Goal: Information Seeking & Learning: Learn about a topic

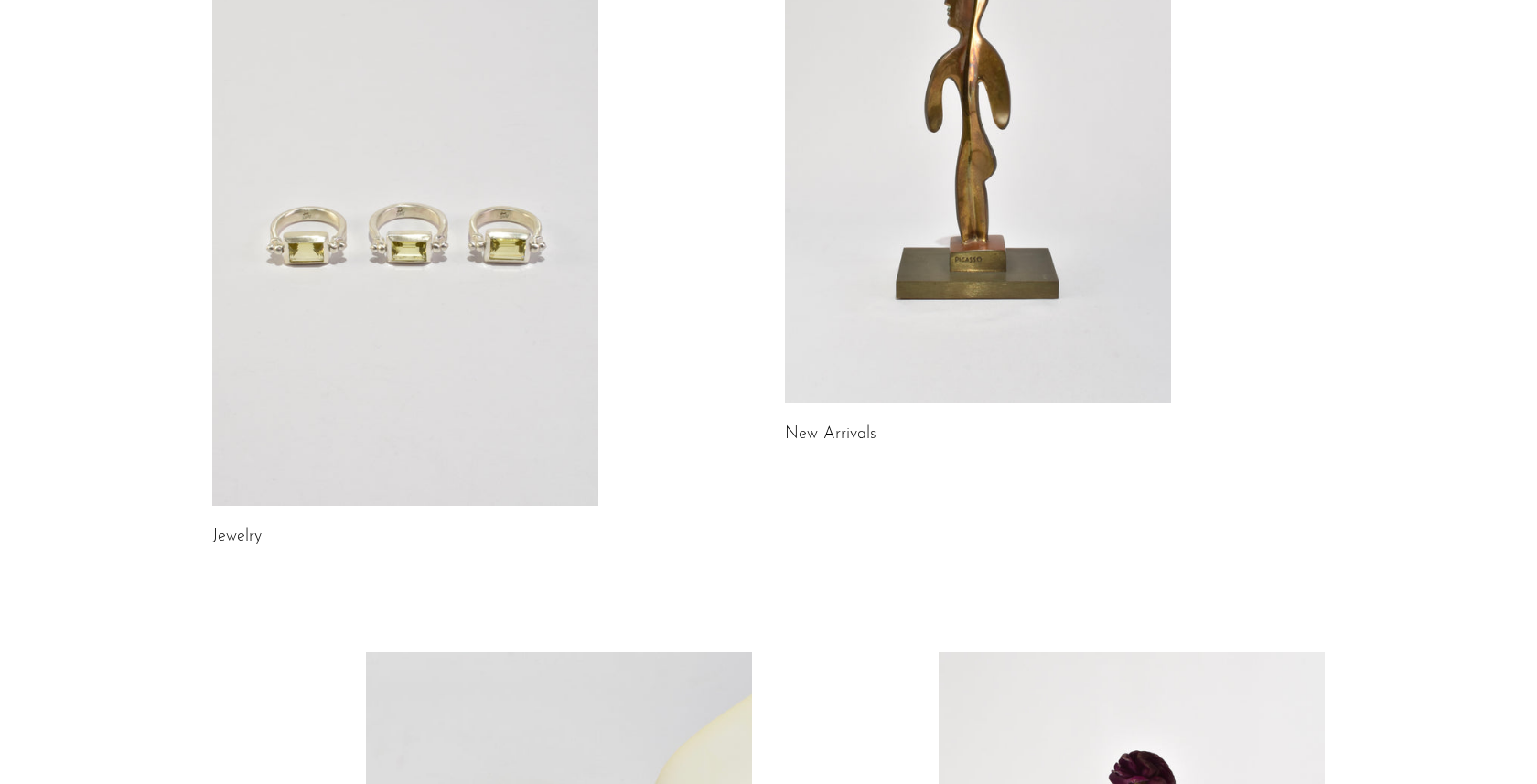
scroll to position [294, 0]
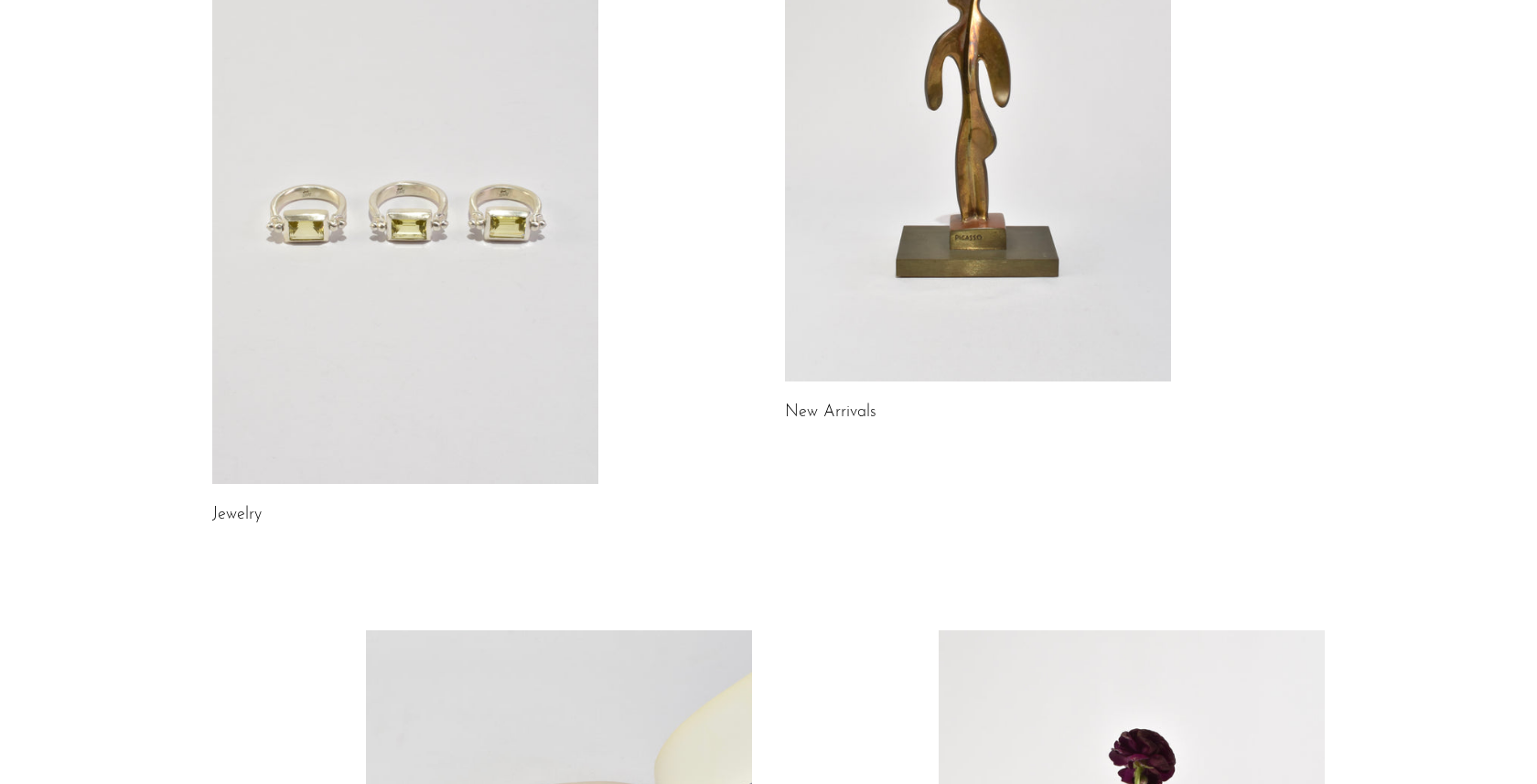
click at [487, 299] on link at bounding box center [404, 214] width 386 height 541
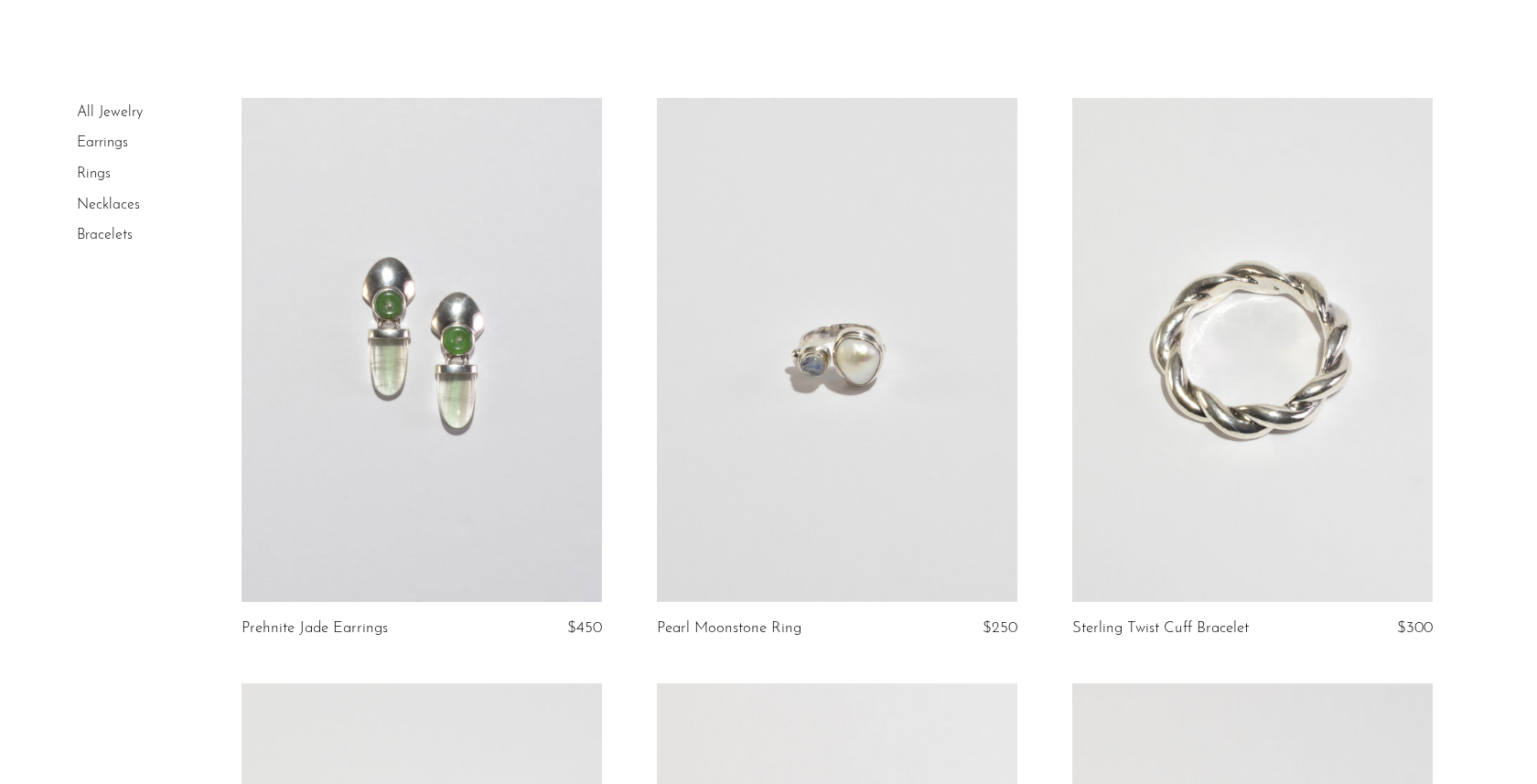
scroll to position [72, 0]
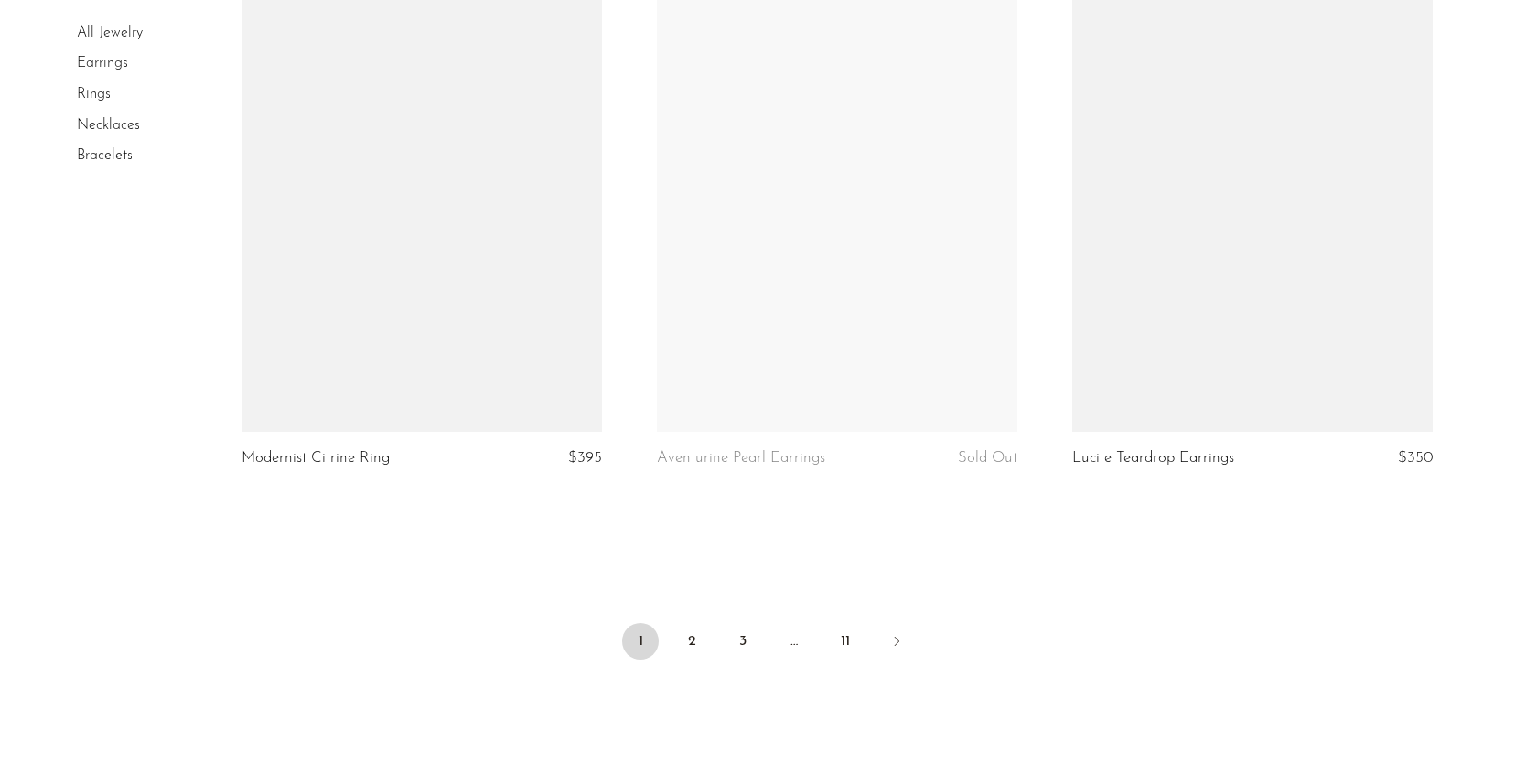
scroll to position [6681, 0]
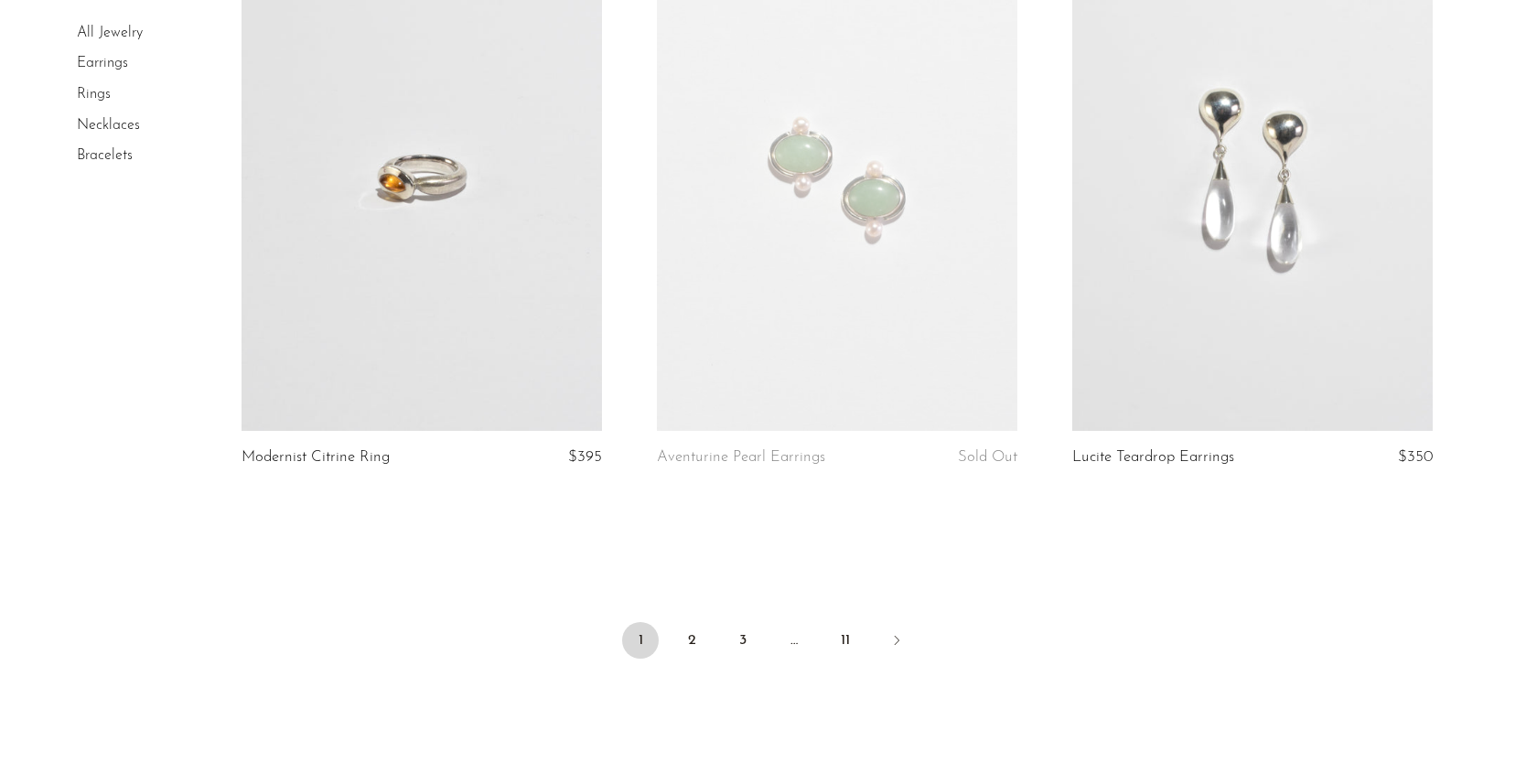
click at [1175, 226] on link at bounding box center [1252, 179] width 360 height 505
click at [679, 640] on link "2" at bounding box center [691, 640] width 37 height 37
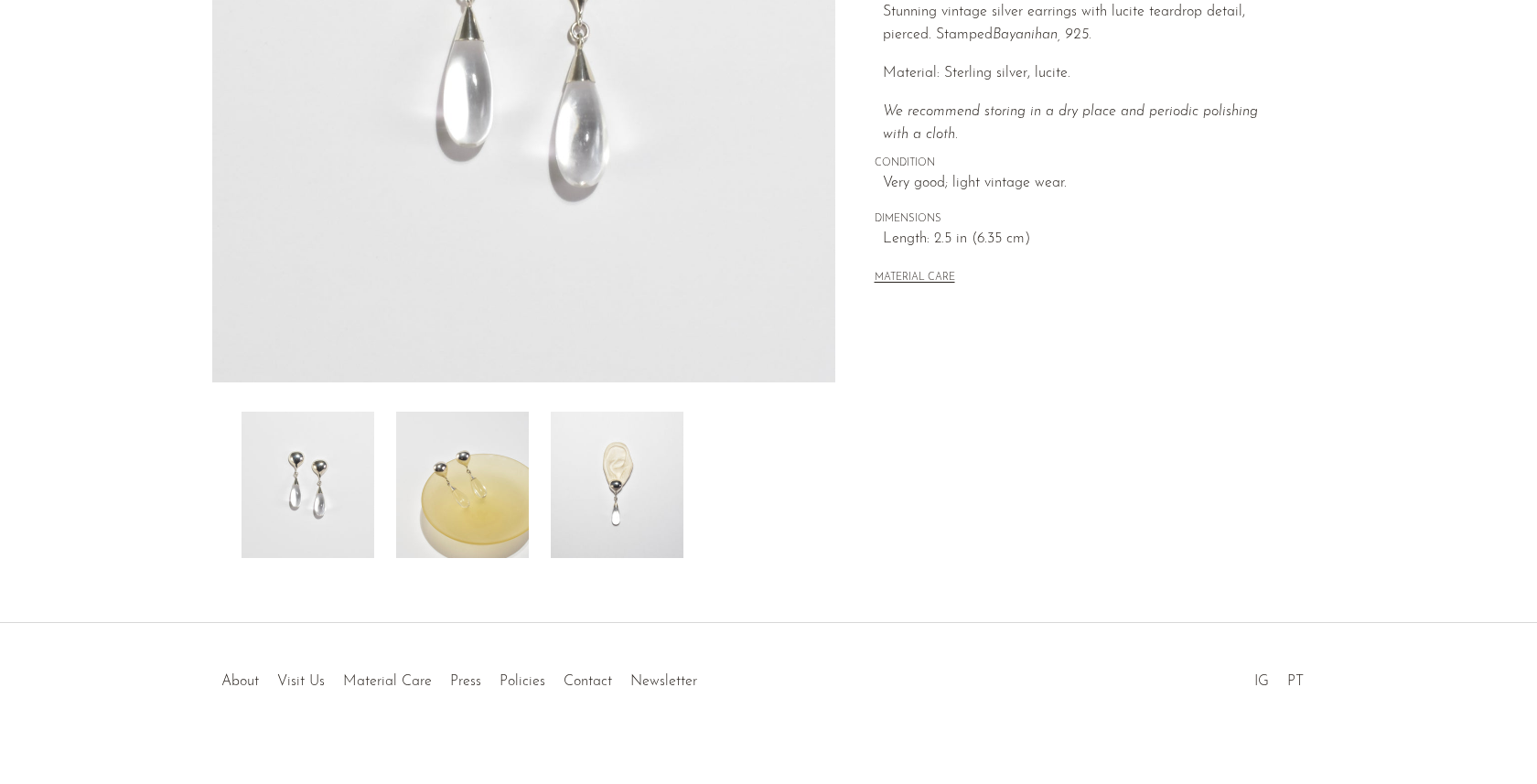
scroll to position [407, 0]
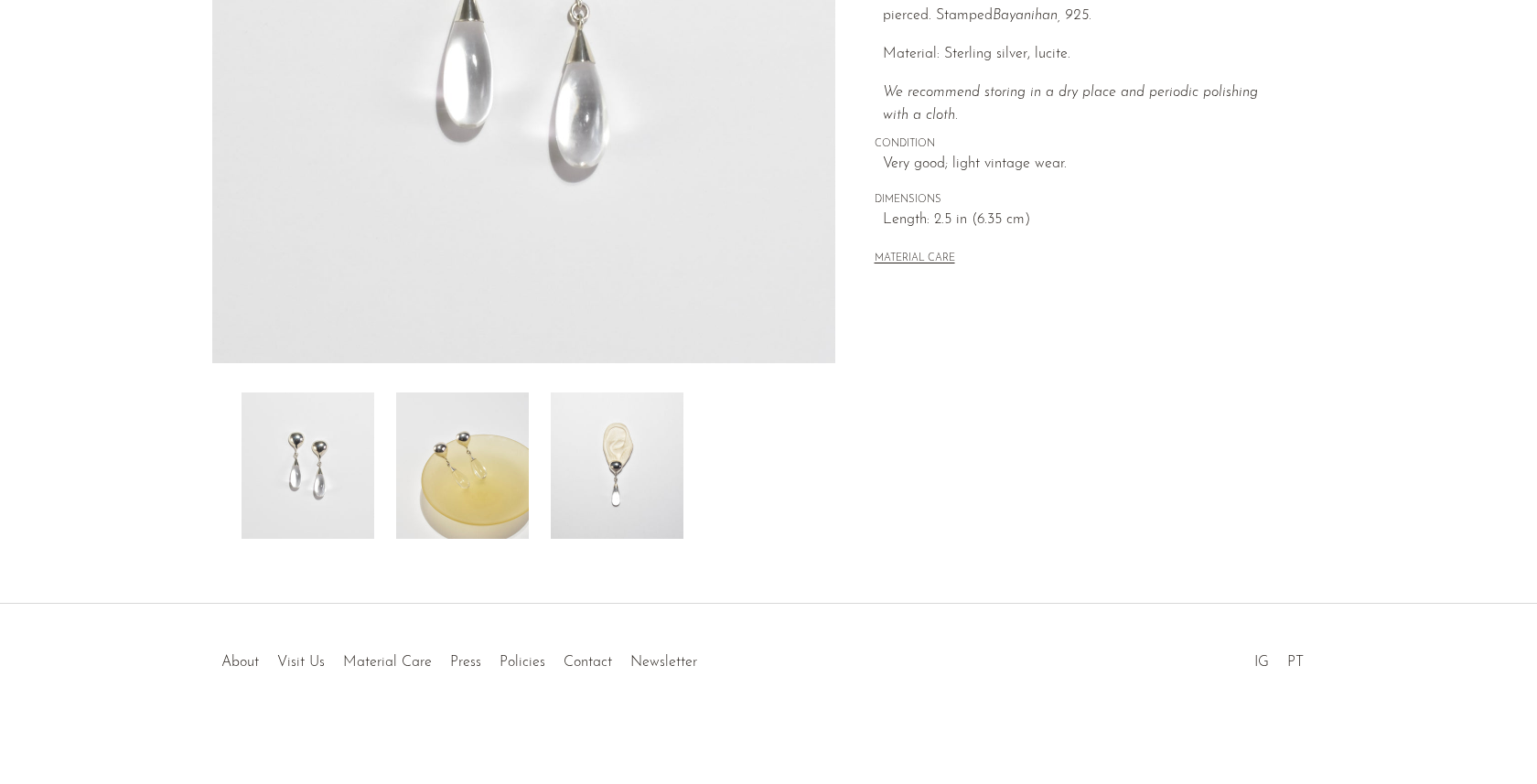
click at [603, 462] on img at bounding box center [616, 466] width 133 height 147
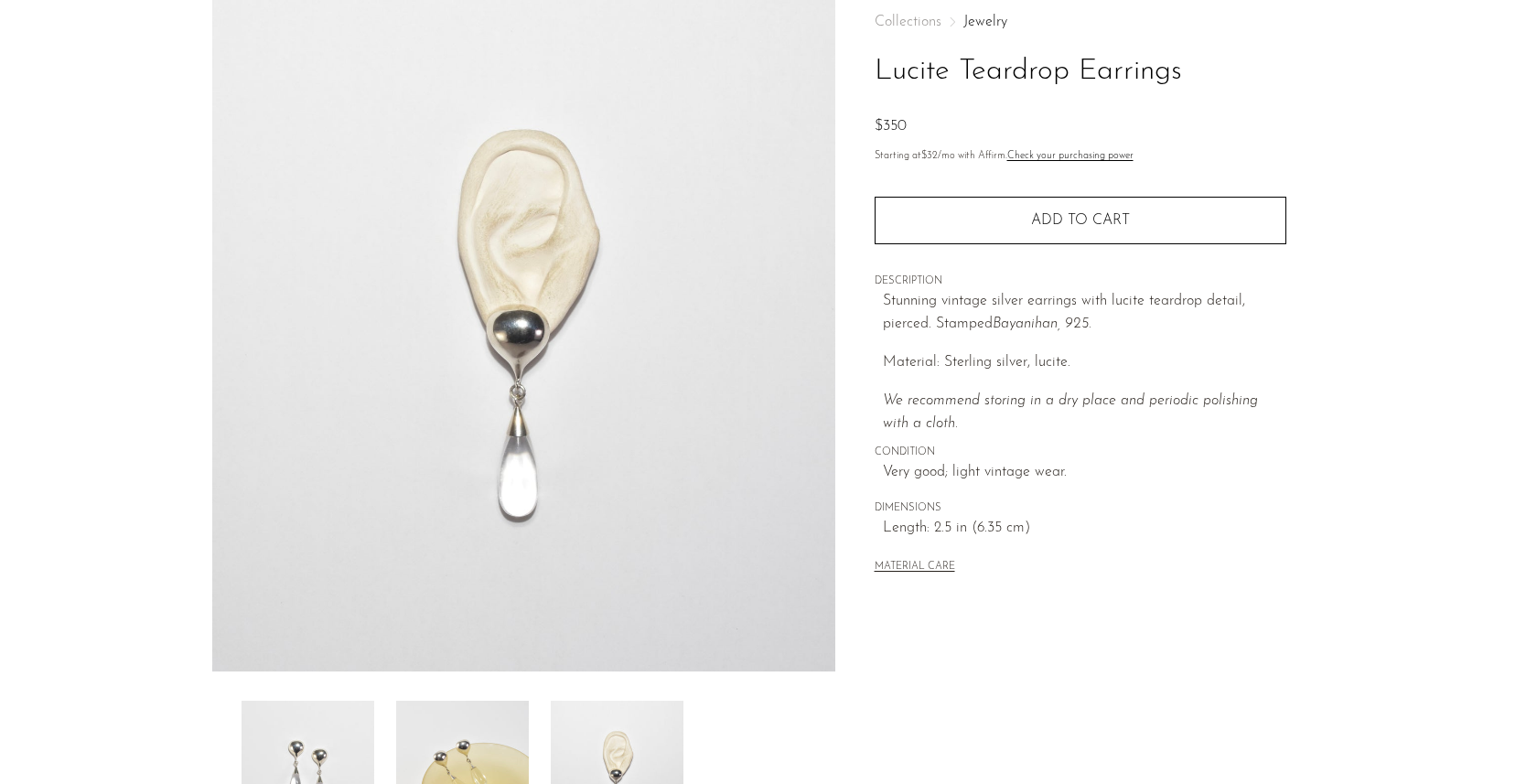
scroll to position [100, 0]
click at [482, 739] on img at bounding box center [462, 773] width 133 height 147
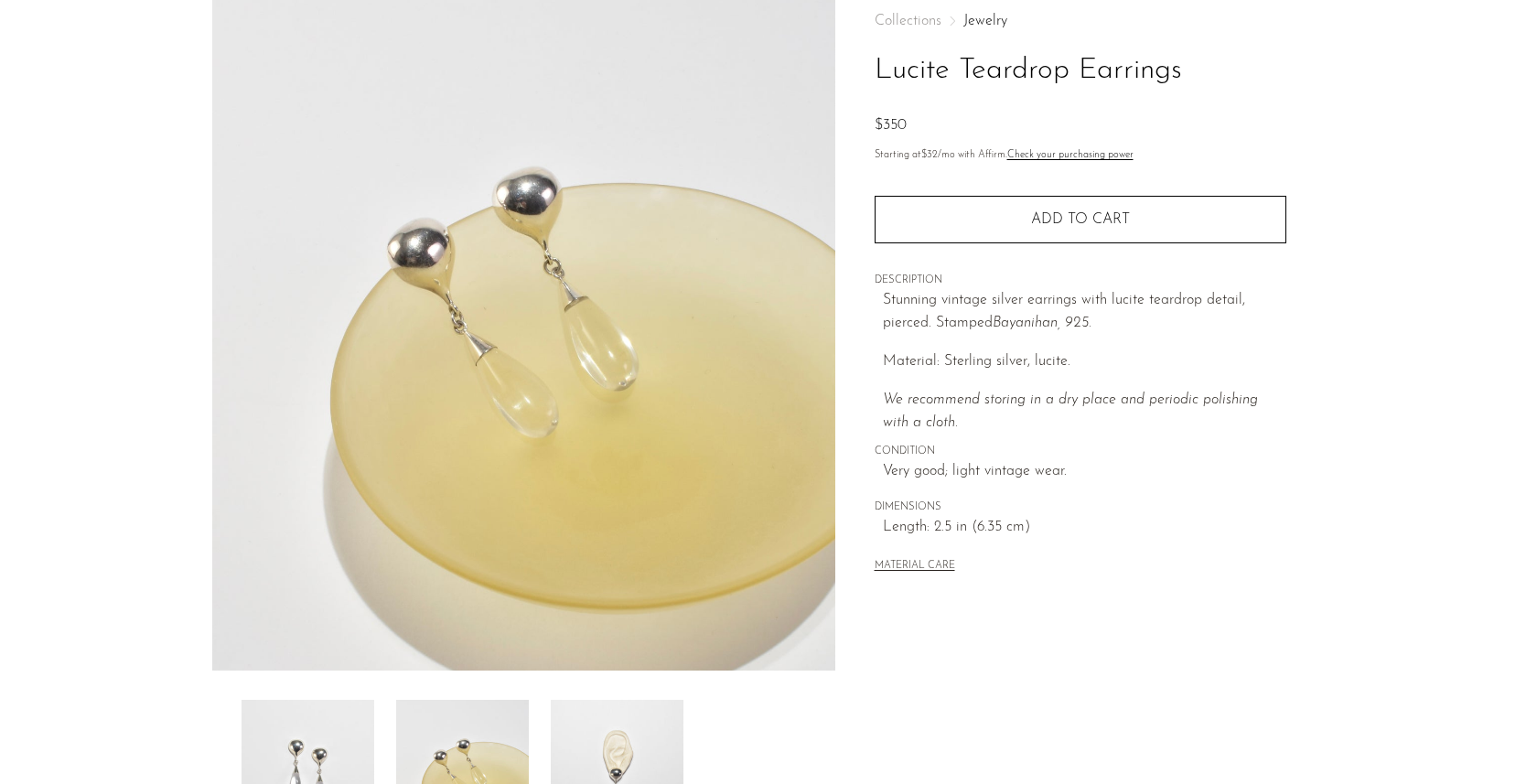
click at [589, 740] on img at bounding box center [616, 773] width 133 height 147
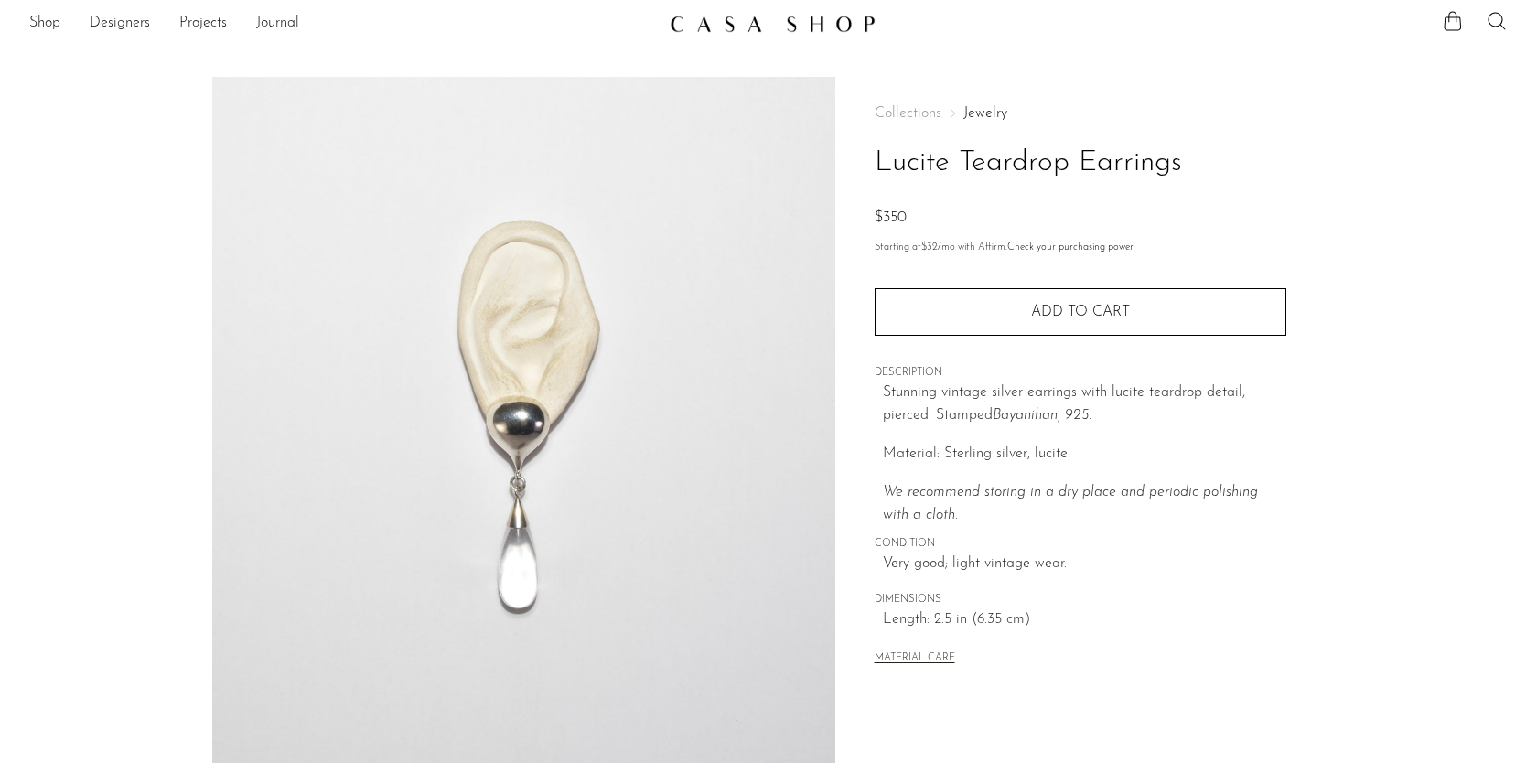
scroll to position [8, 0]
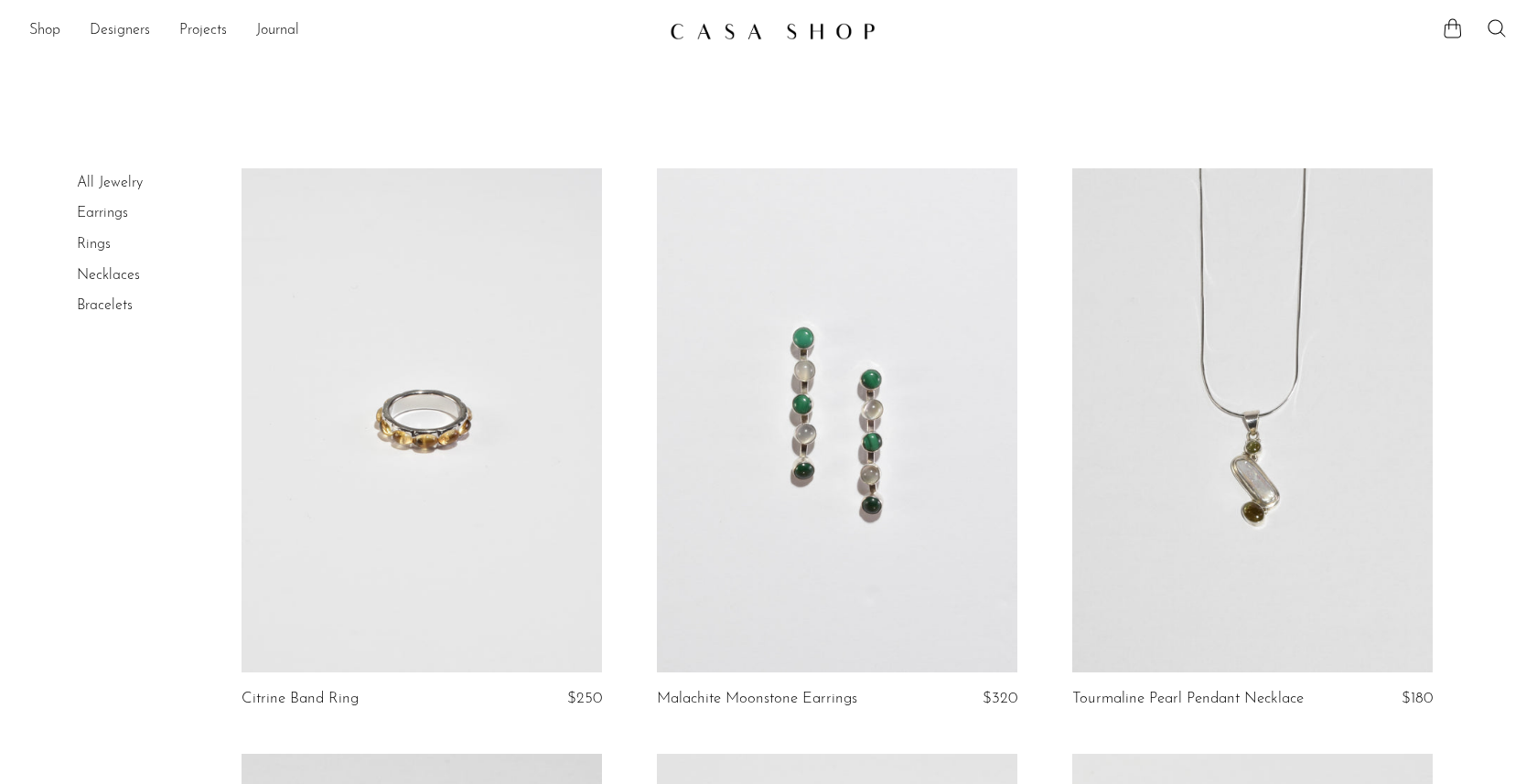
click at [443, 425] on link at bounding box center [421, 421] width 360 height 505
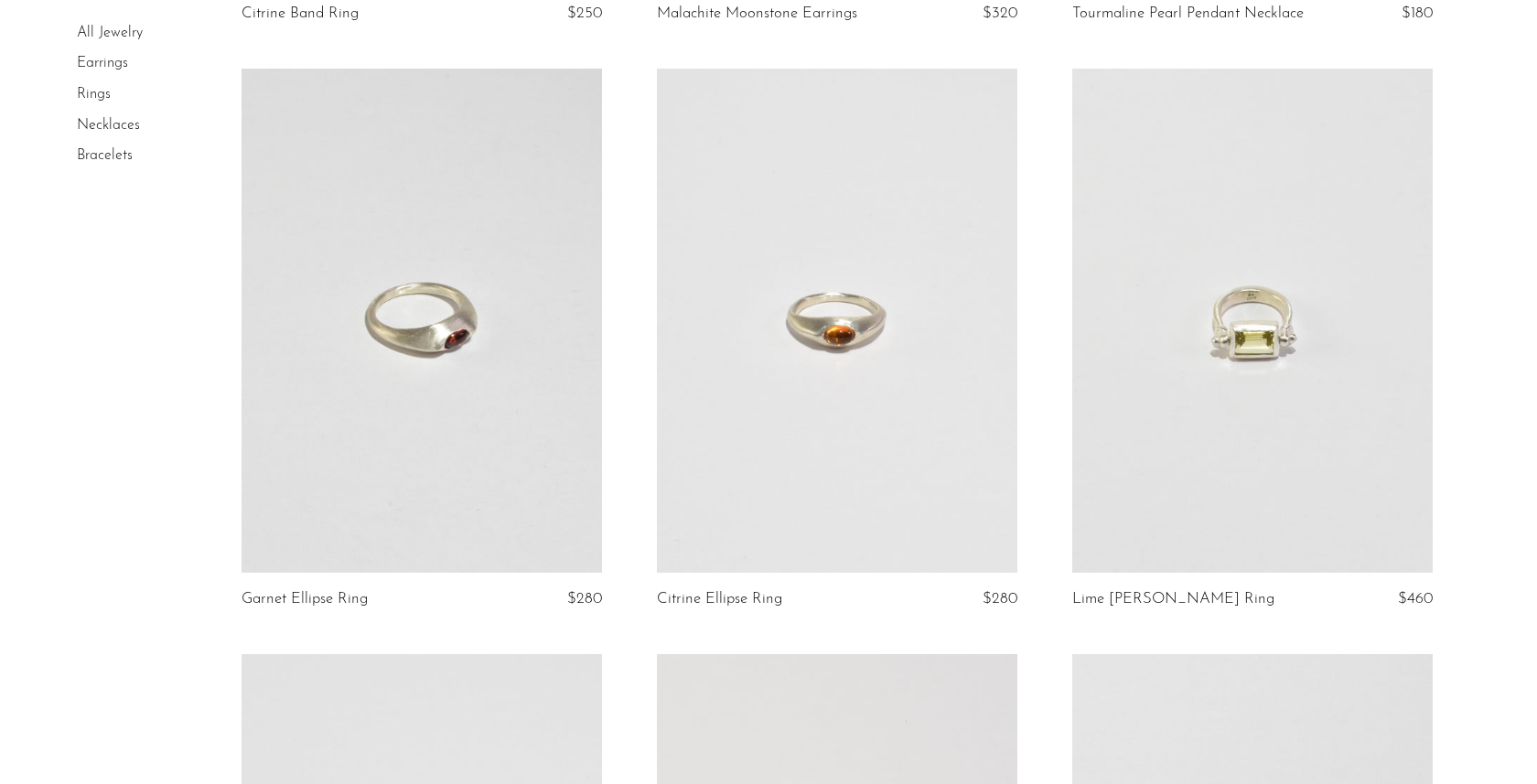
scroll to position [714, 0]
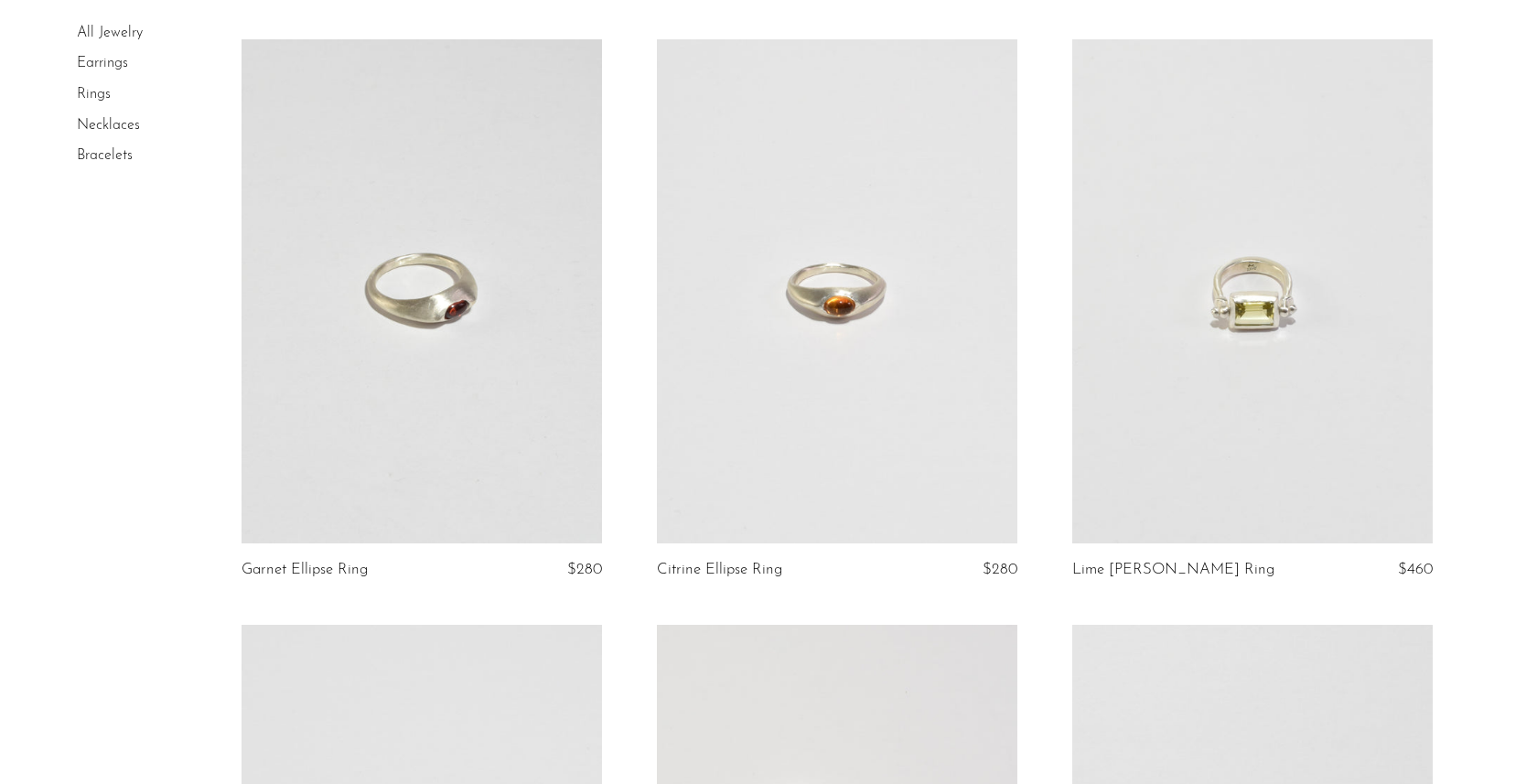
click at [1216, 398] on link at bounding box center [1252, 292] width 360 height 505
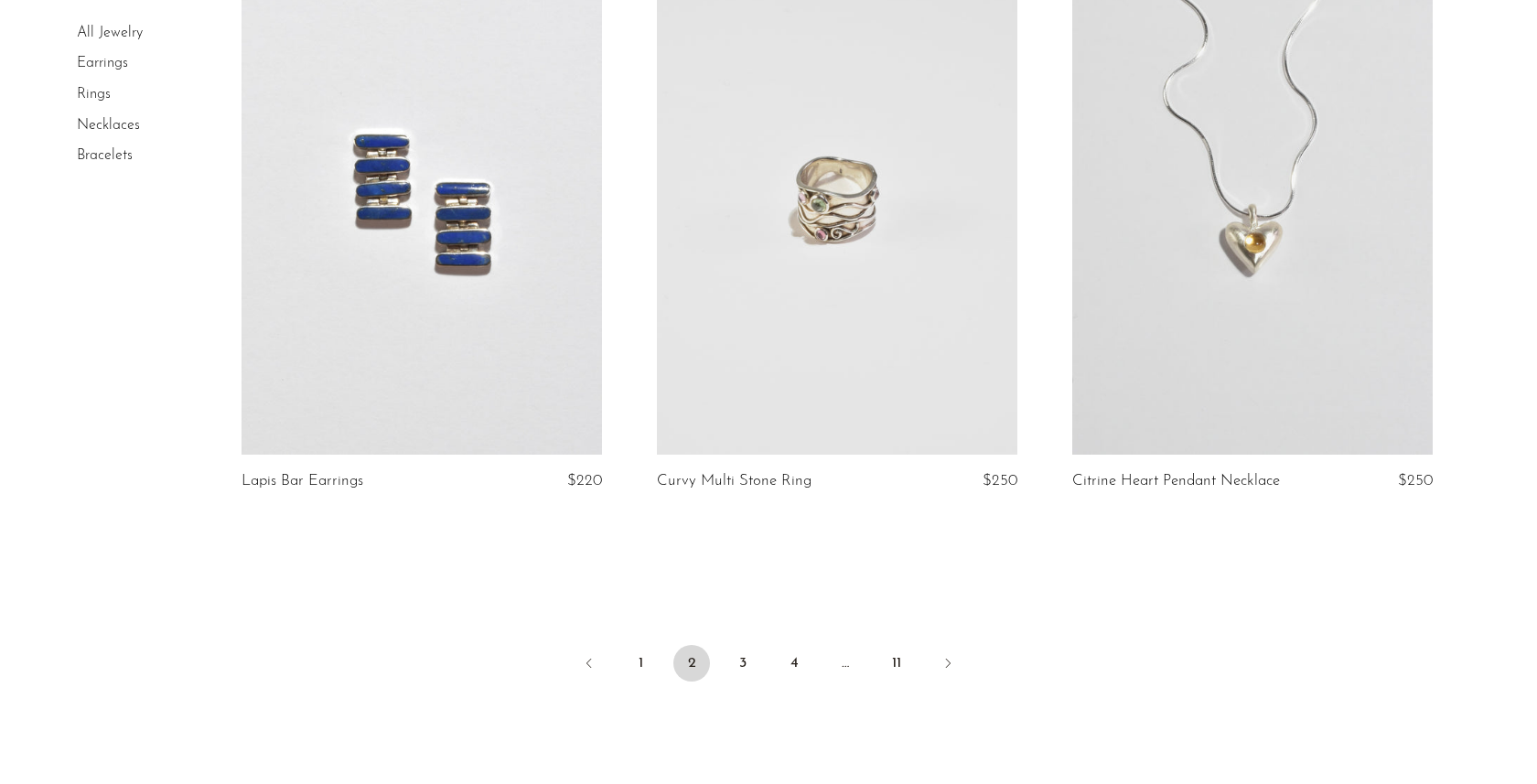
scroll to position [6884, 0]
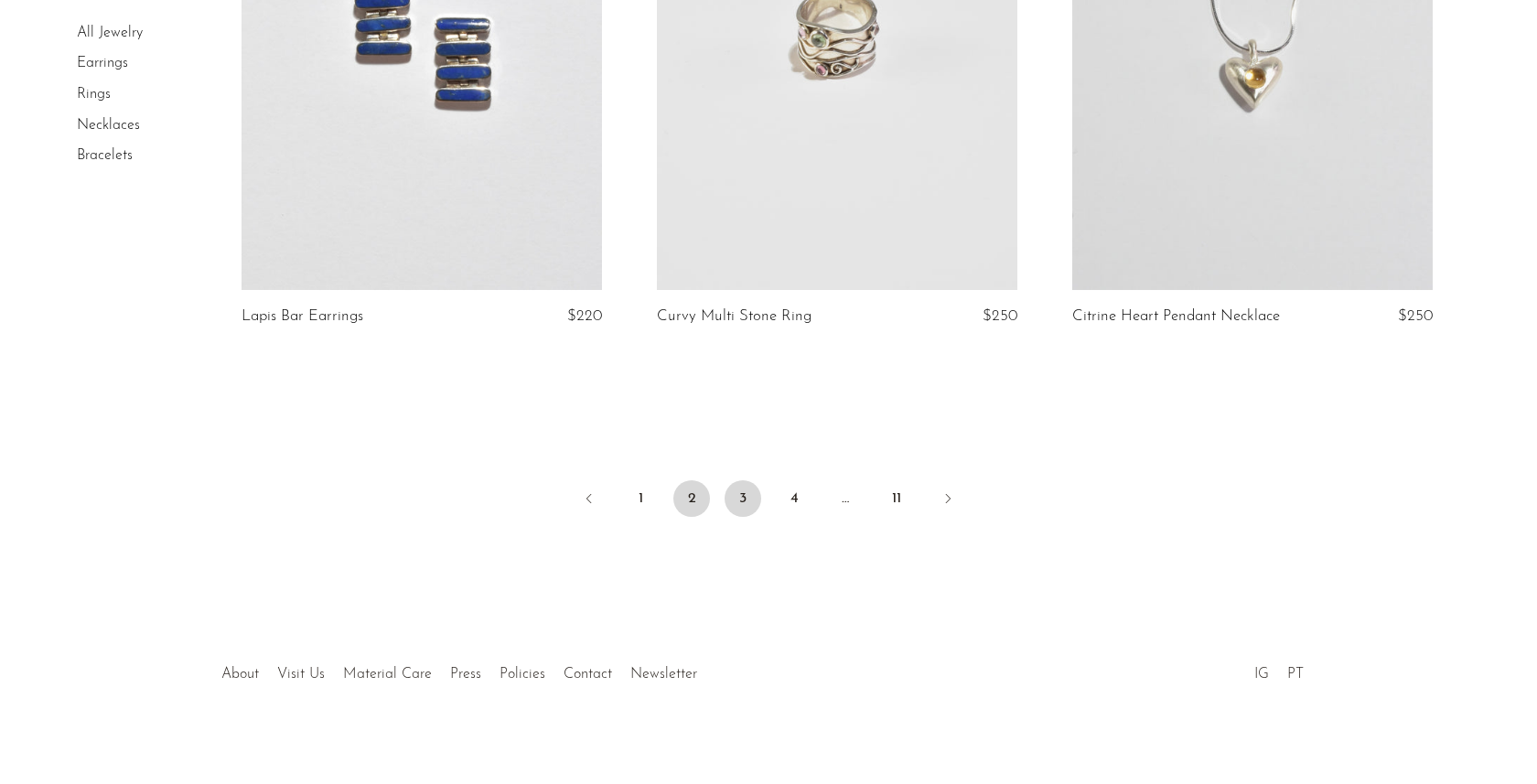
click at [748, 498] on link "3" at bounding box center [743, 499] width 37 height 37
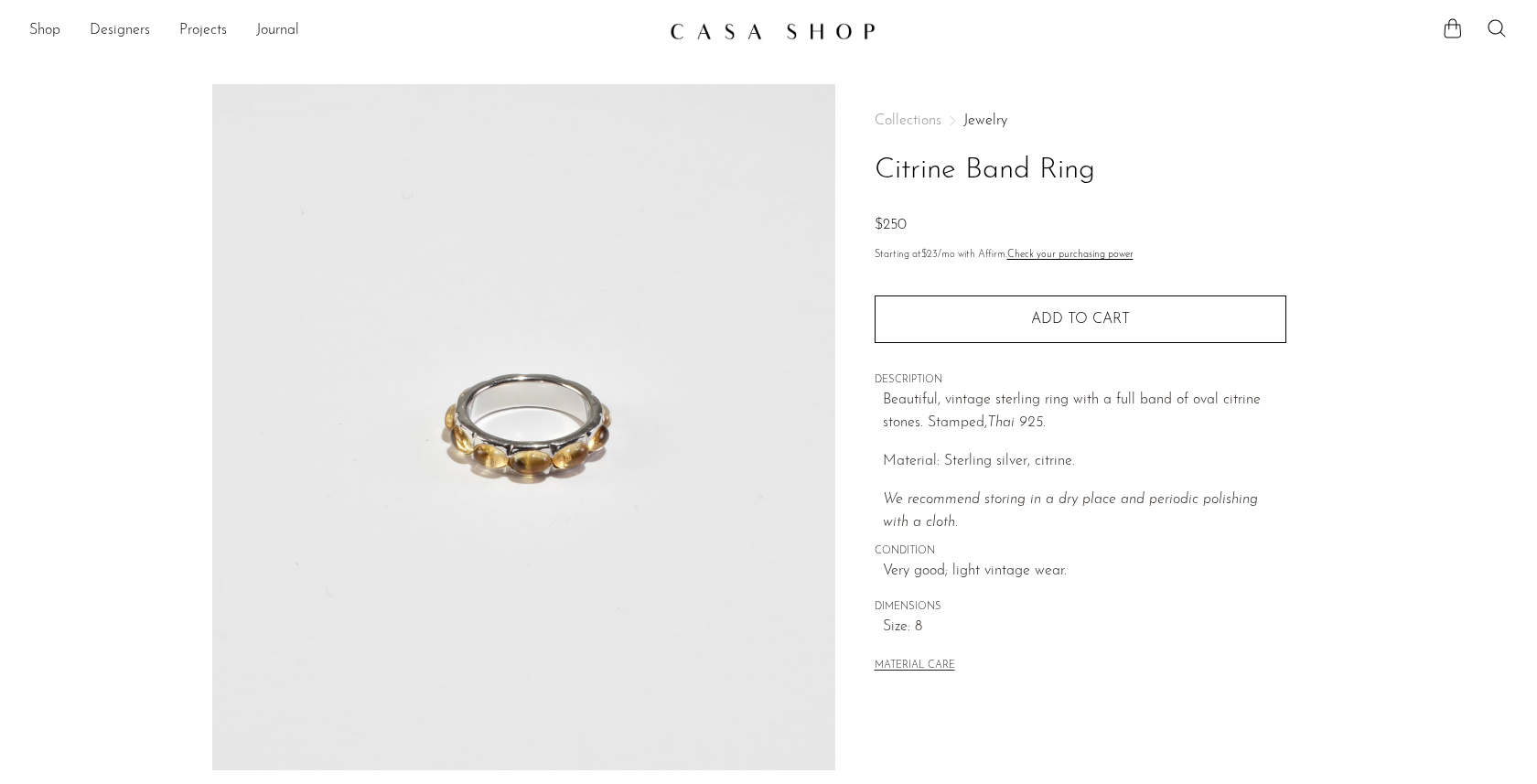
scroll to position [407, 0]
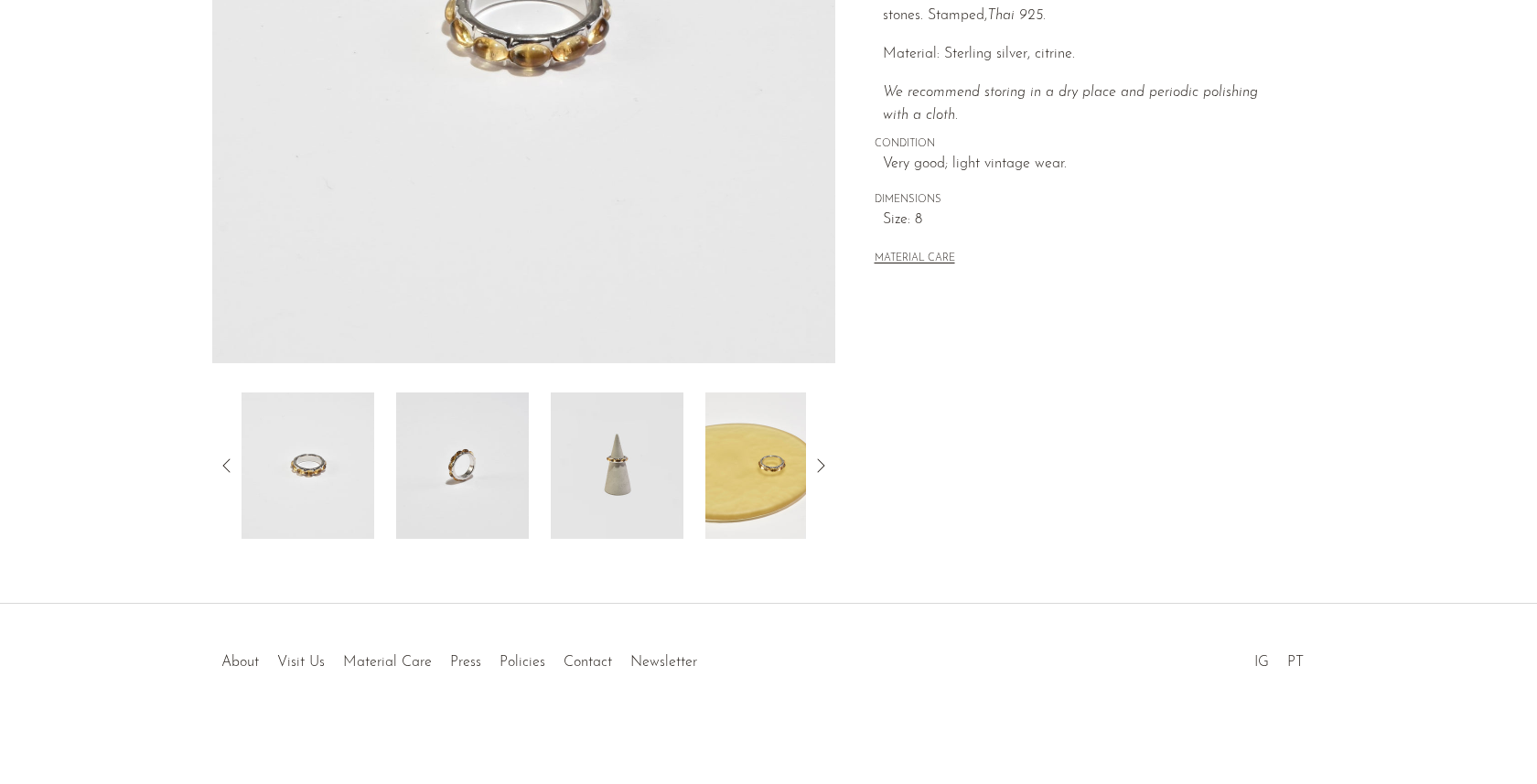
click at [764, 491] on img at bounding box center [771, 466] width 133 height 147
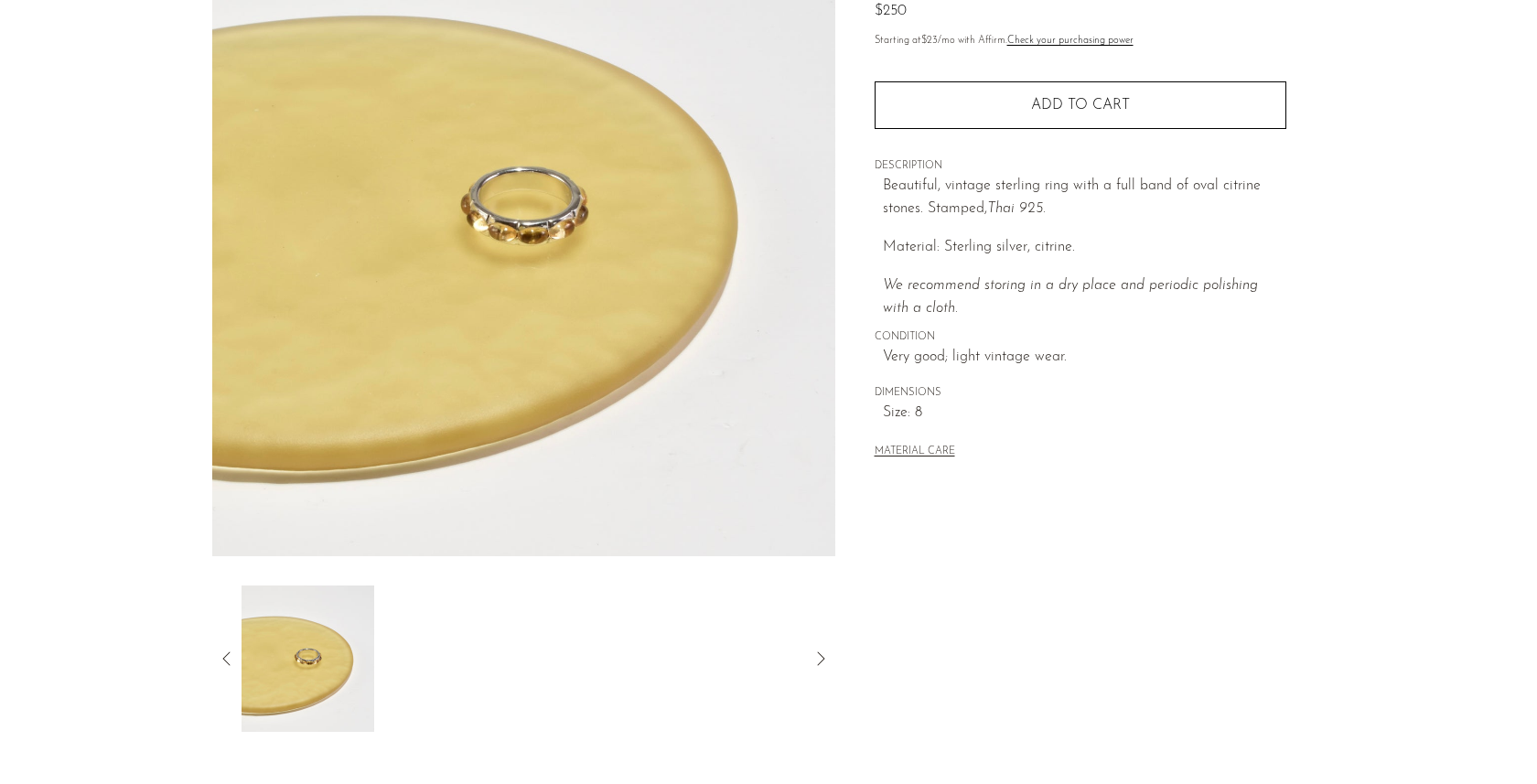
scroll to position [215, 0]
click at [228, 646] on icon at bounding box center [227, 657] width 22 height 22
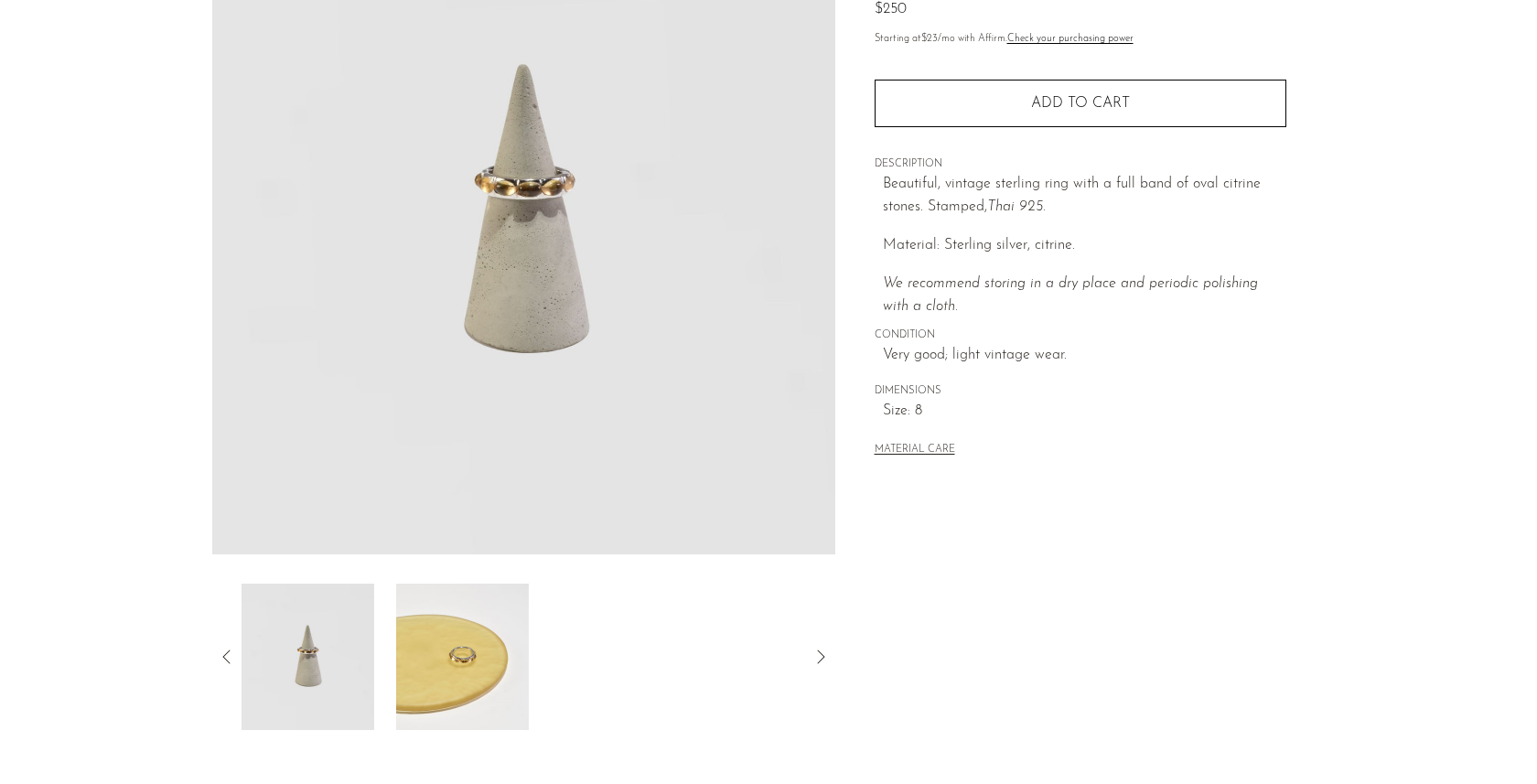
click at [276, 674] on img at bounding box center [307, 657] width 133 height 147
click at [291, 740] on div "Citrine Band Ring $250" at bounding box center [768, 331] width 1537 height 926
click at [312, 675] on img at bounding box center [307, 657] width 133 height 147
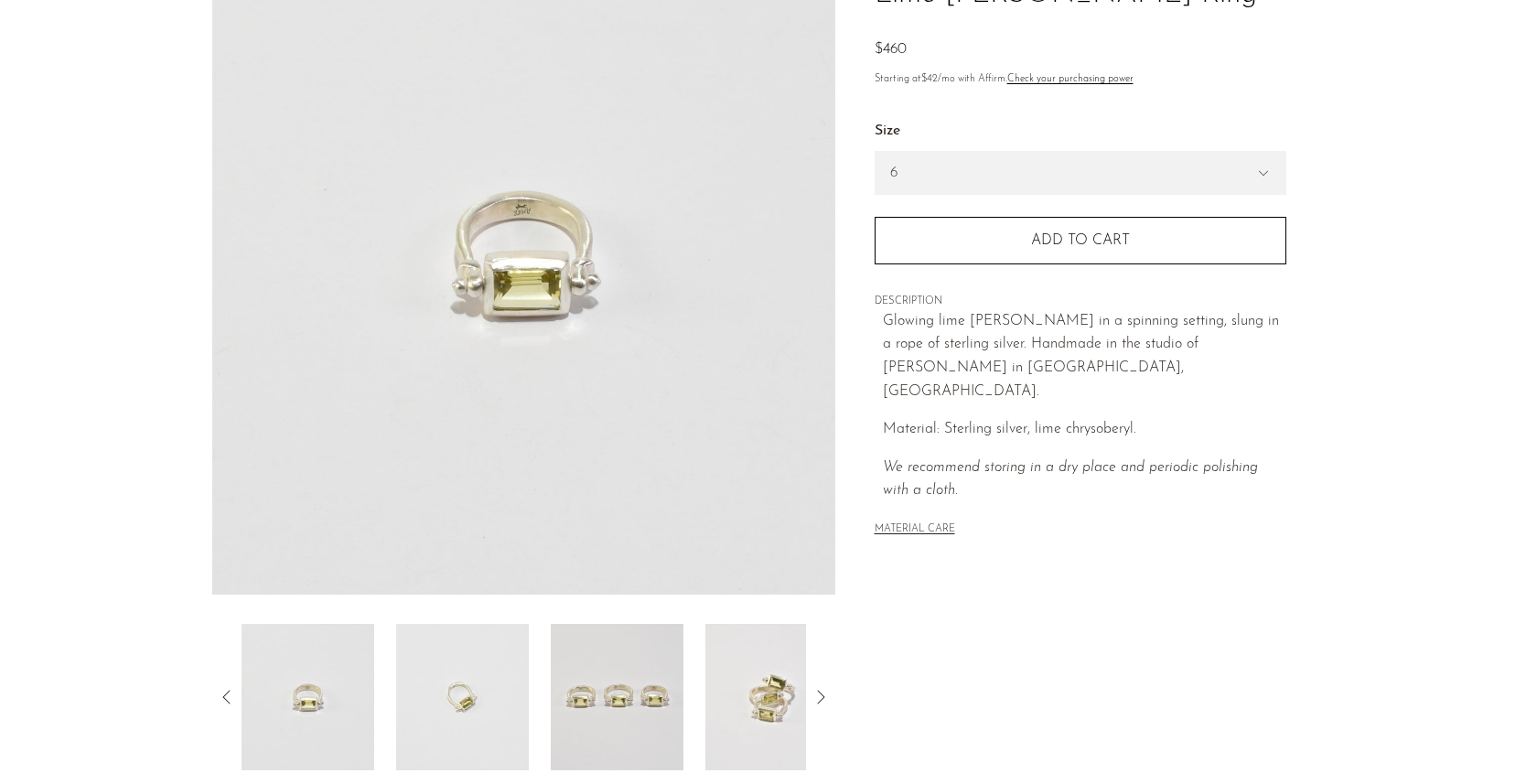
scroll to position [407, 0]
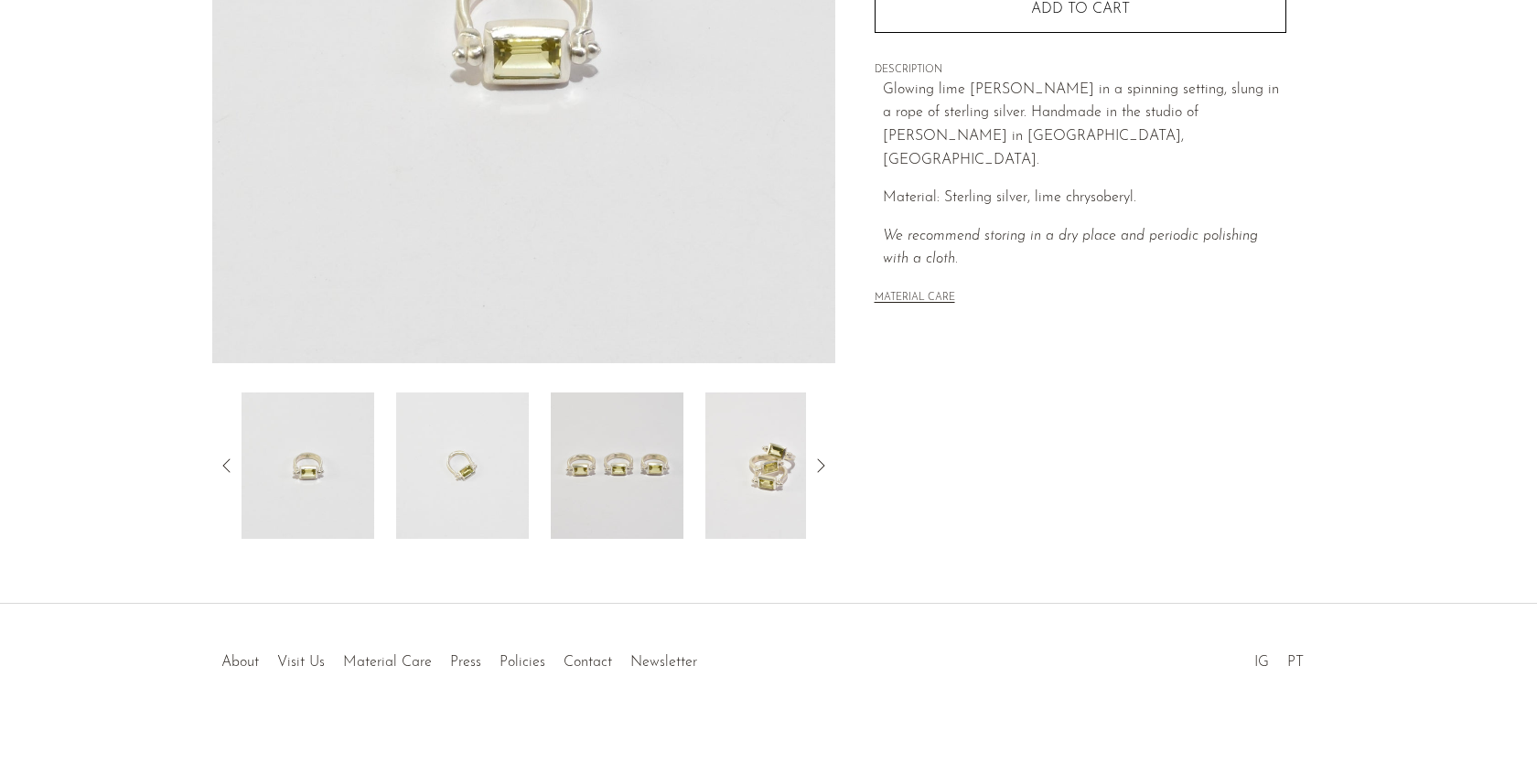
click at [764, 513] on img at bounding box center [771, 466] width 133 height 147
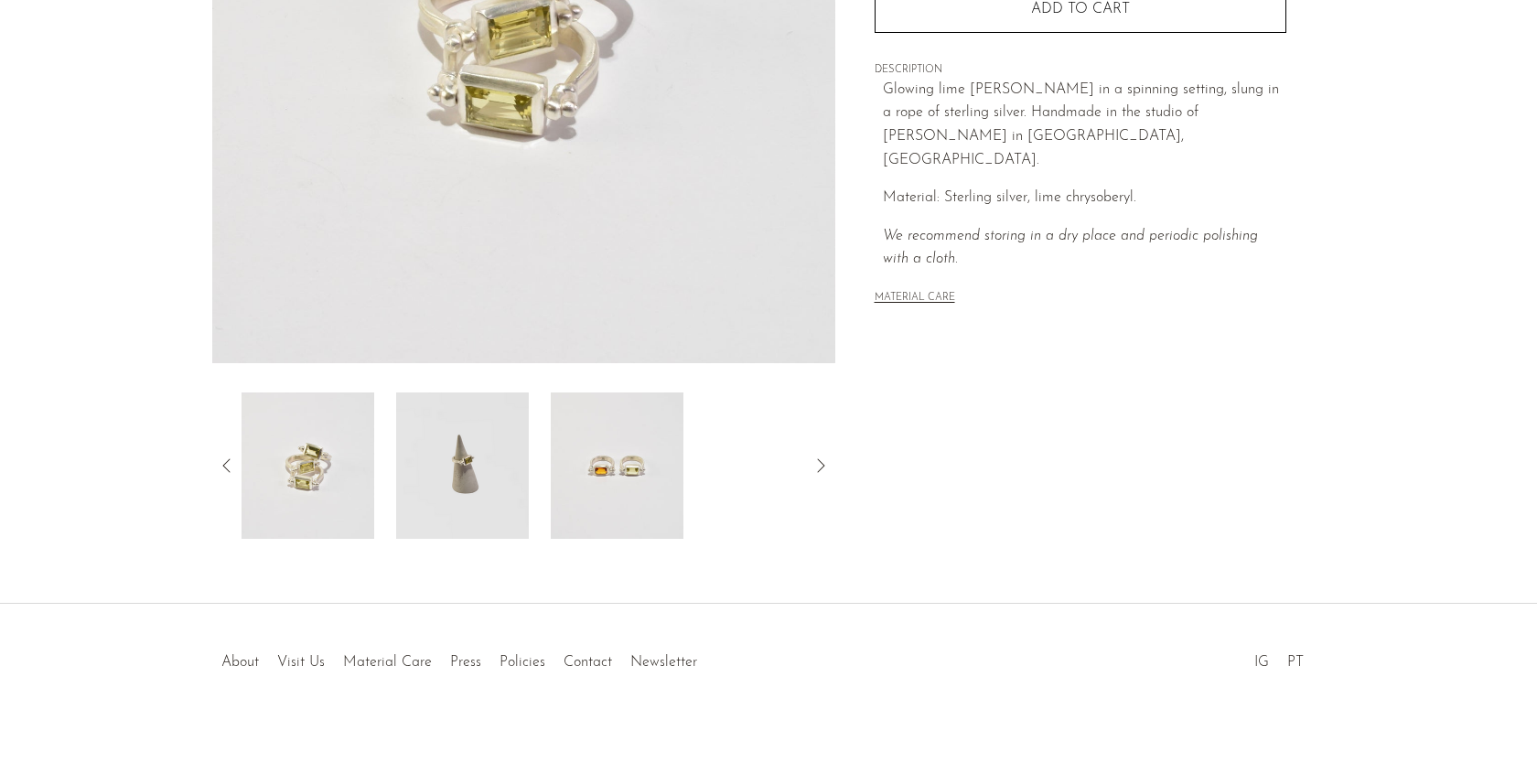
click at [484, 493] on img at bounding box center [462, 466] width 133 height 147
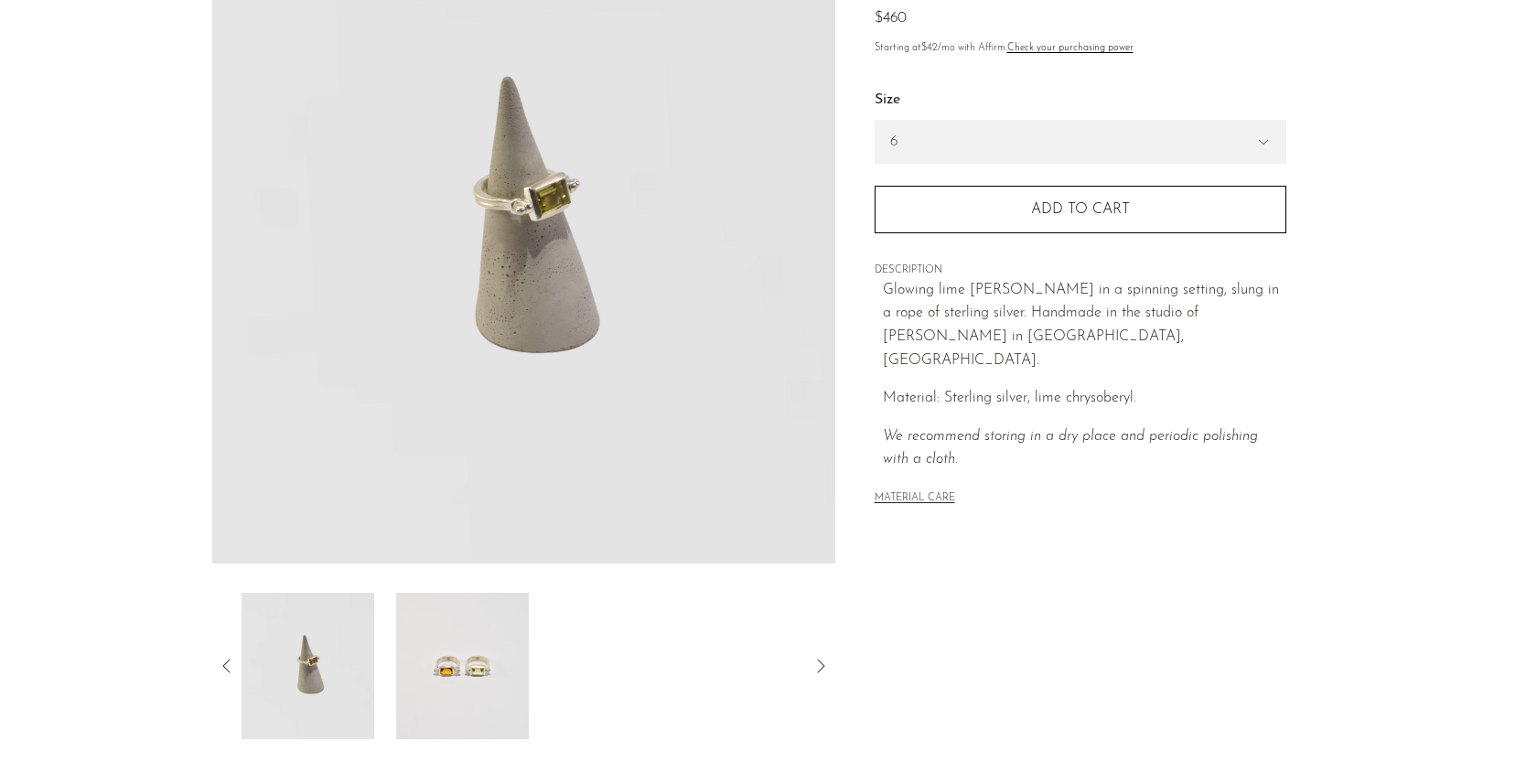
scroll to position [0, 0]
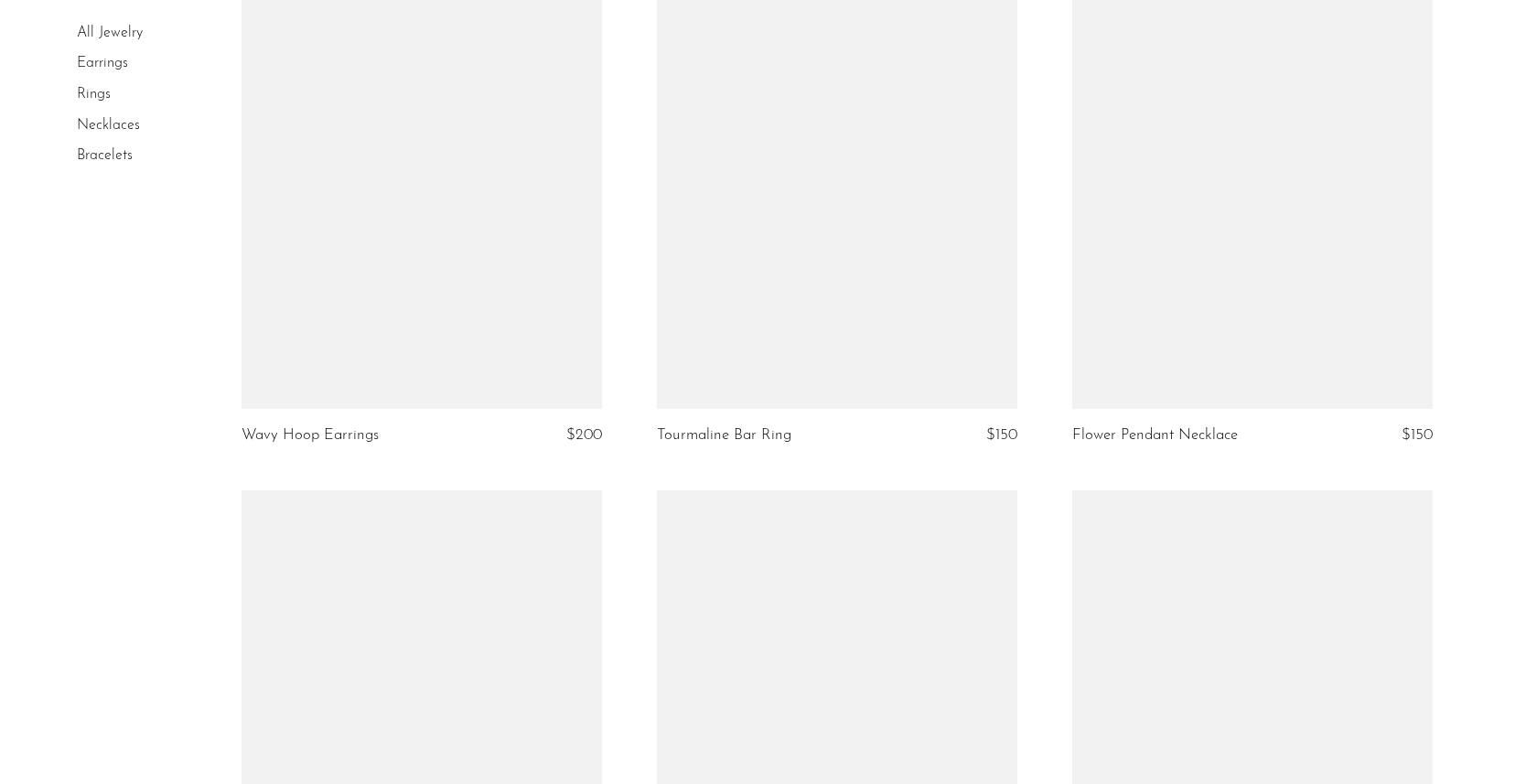
scroll to position [6683, 0]
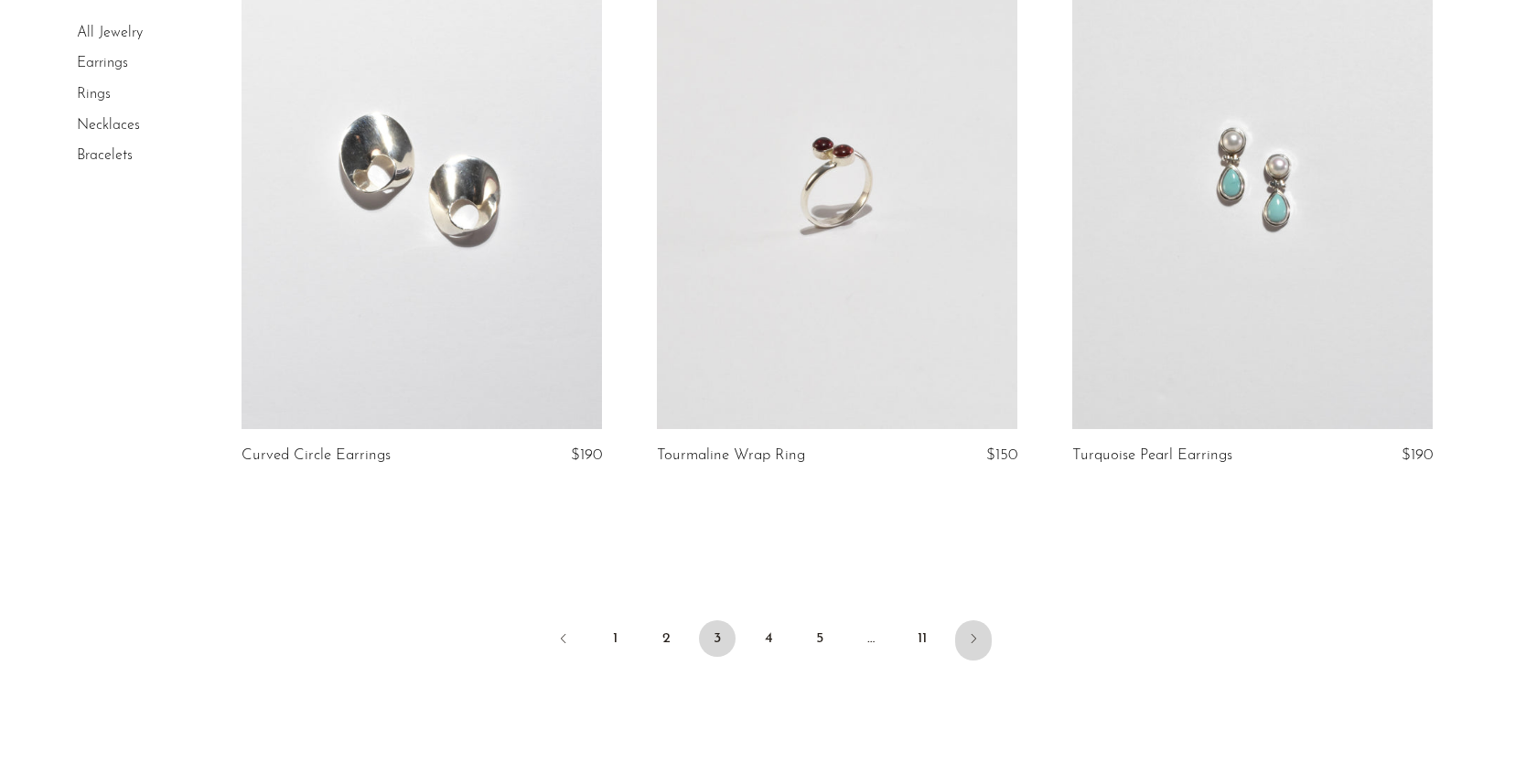
click at [963, 640] on link "Next" at bounding box center [973, 640] width 37 height 40
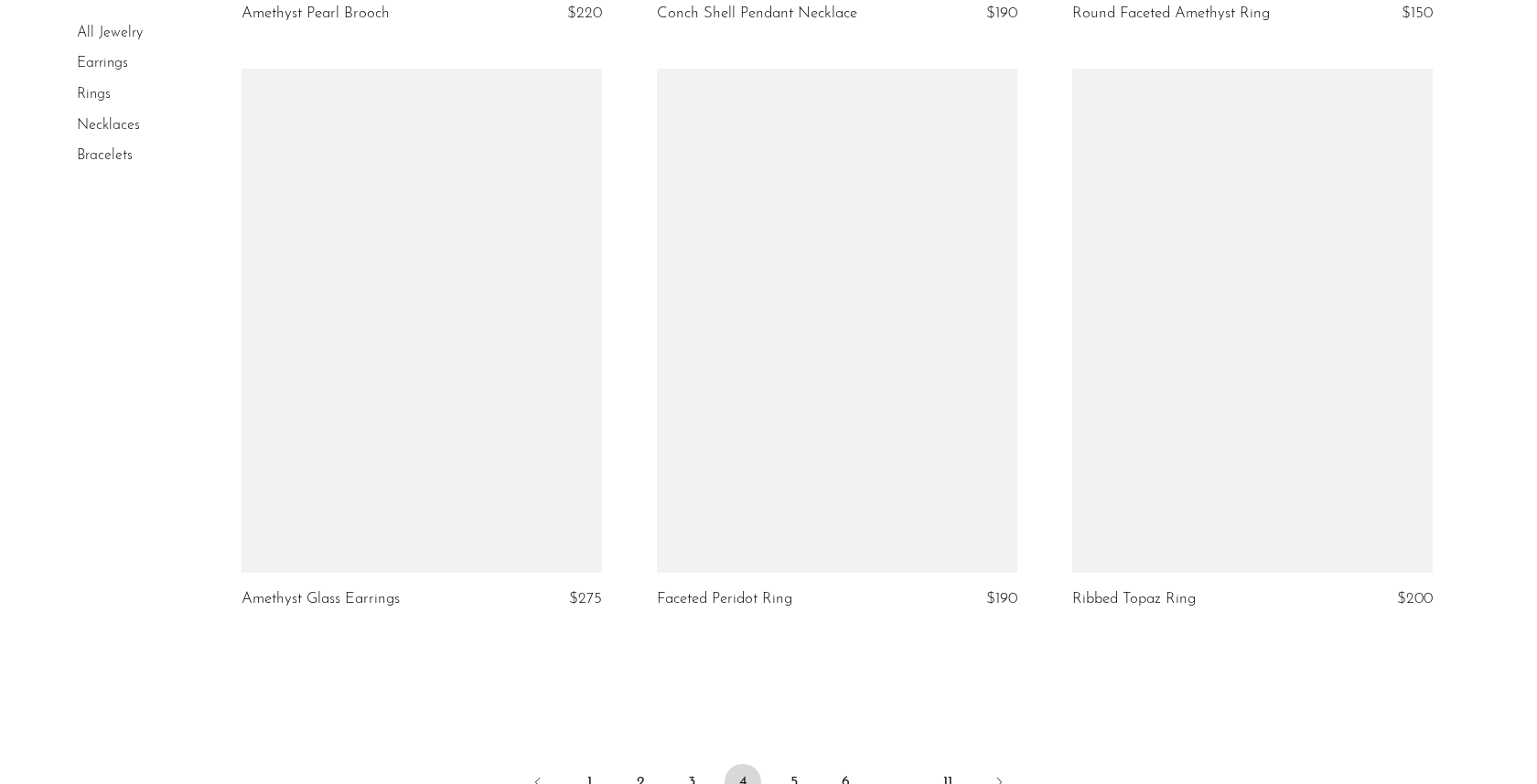
scroll to position [6917, 0]
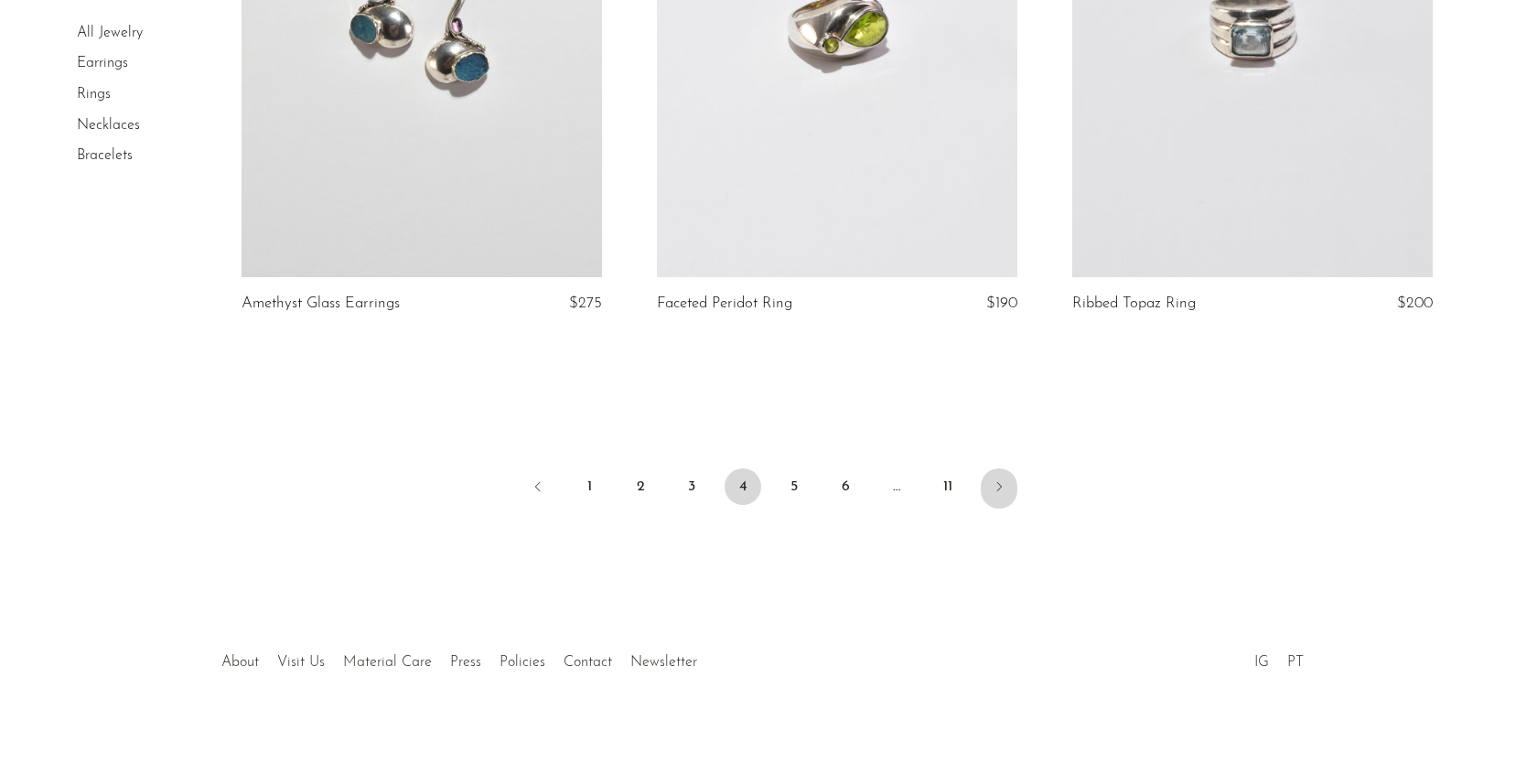
click at [994, 502] on link "Next" at bounding box center [999, 489] width 37 height 40
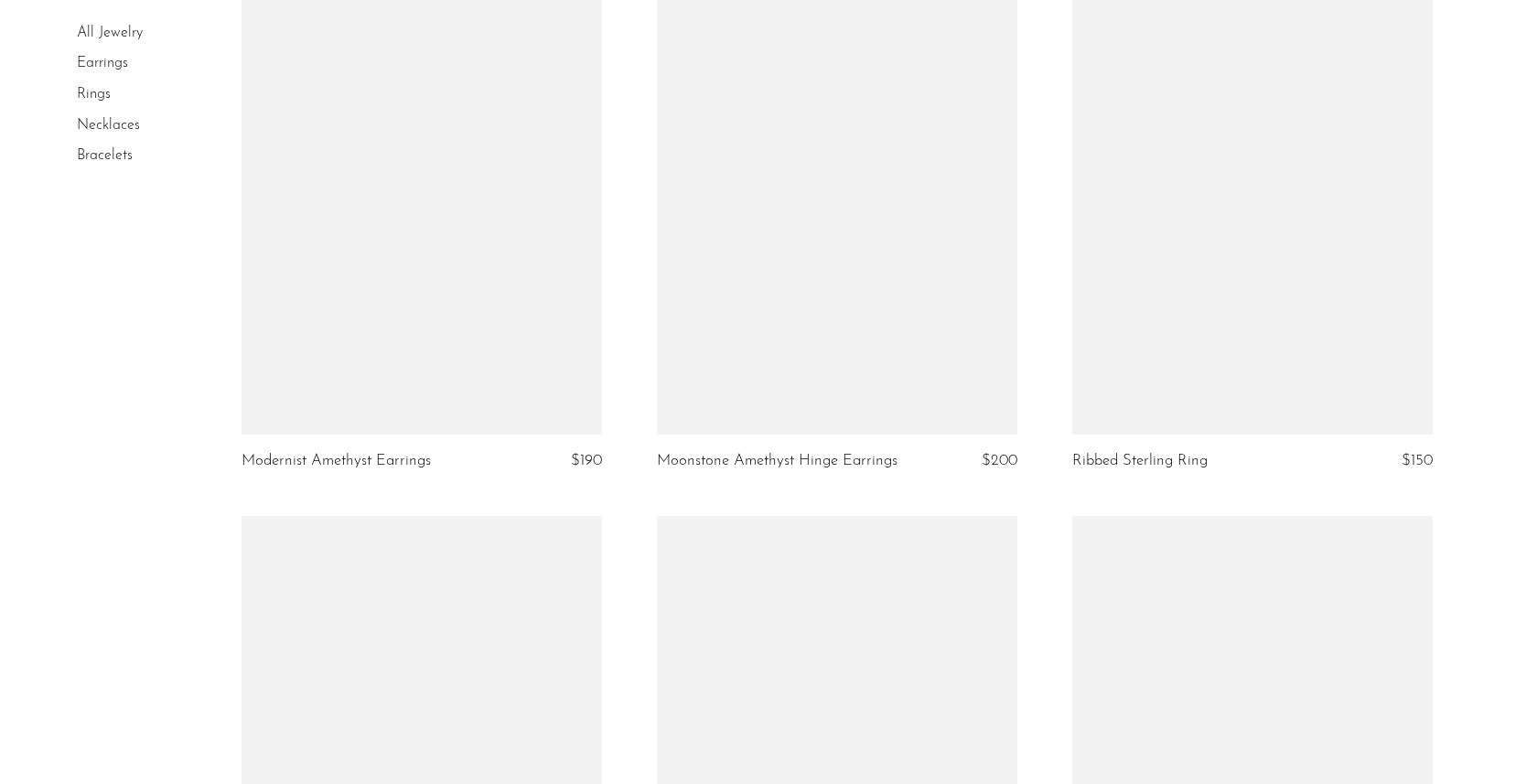
scroll to position [6751, 0]
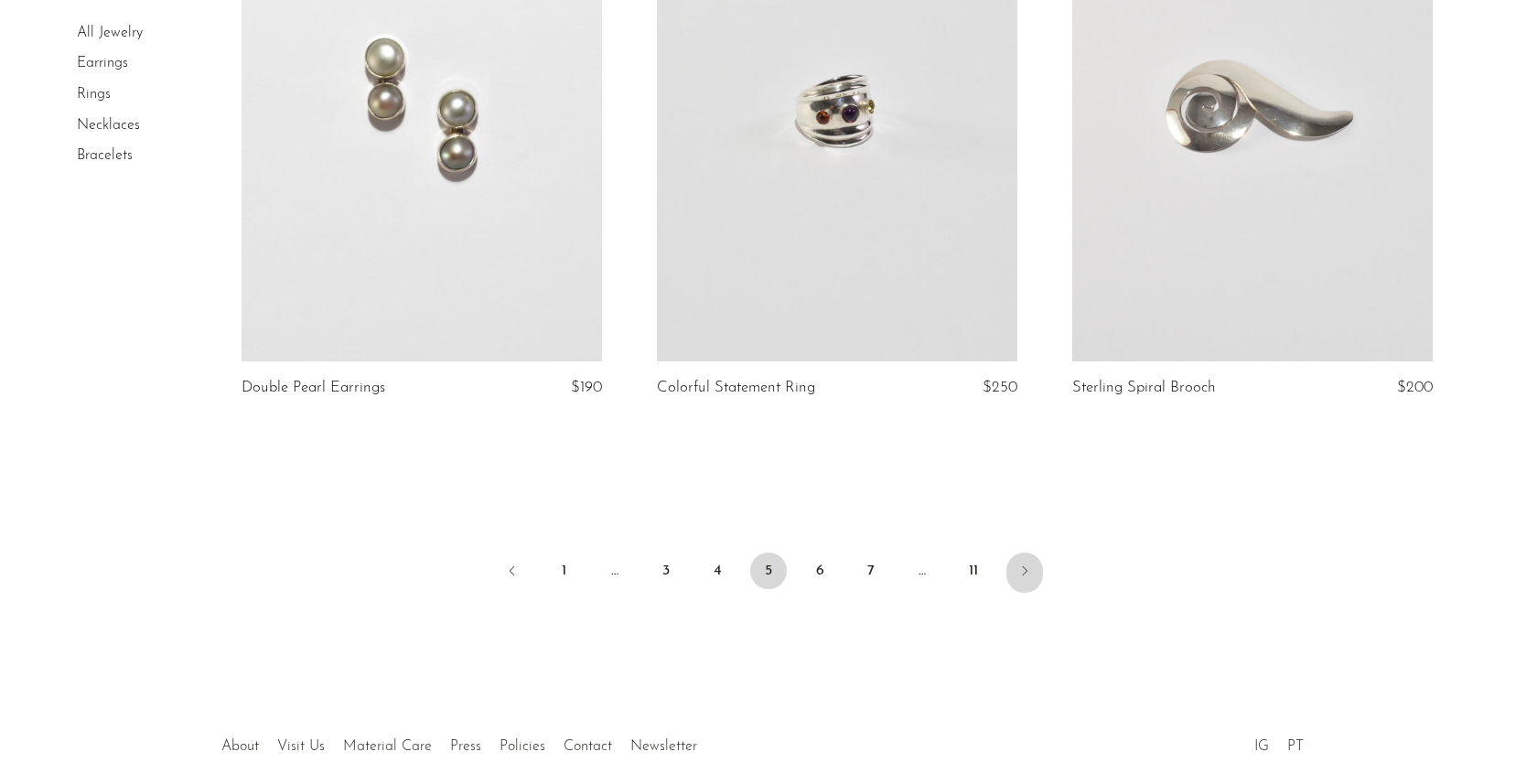
click at [1017, 575] on icon "Next" at bounding box center [1024, 570] width 15 height 15
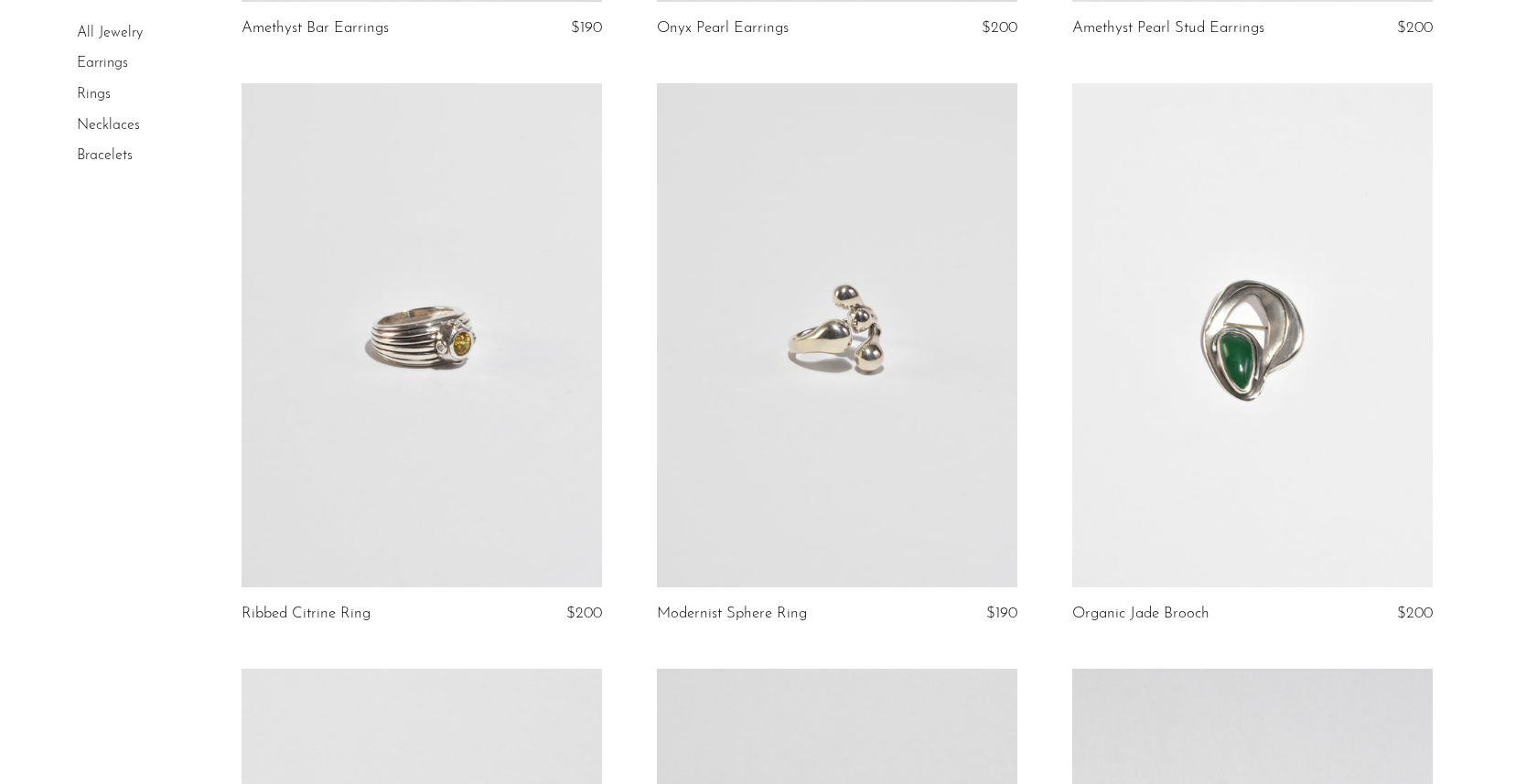
scroll to position [2427, 0]
click at [441, 438] on link at bounding box center [421, 335] width 360 height 505
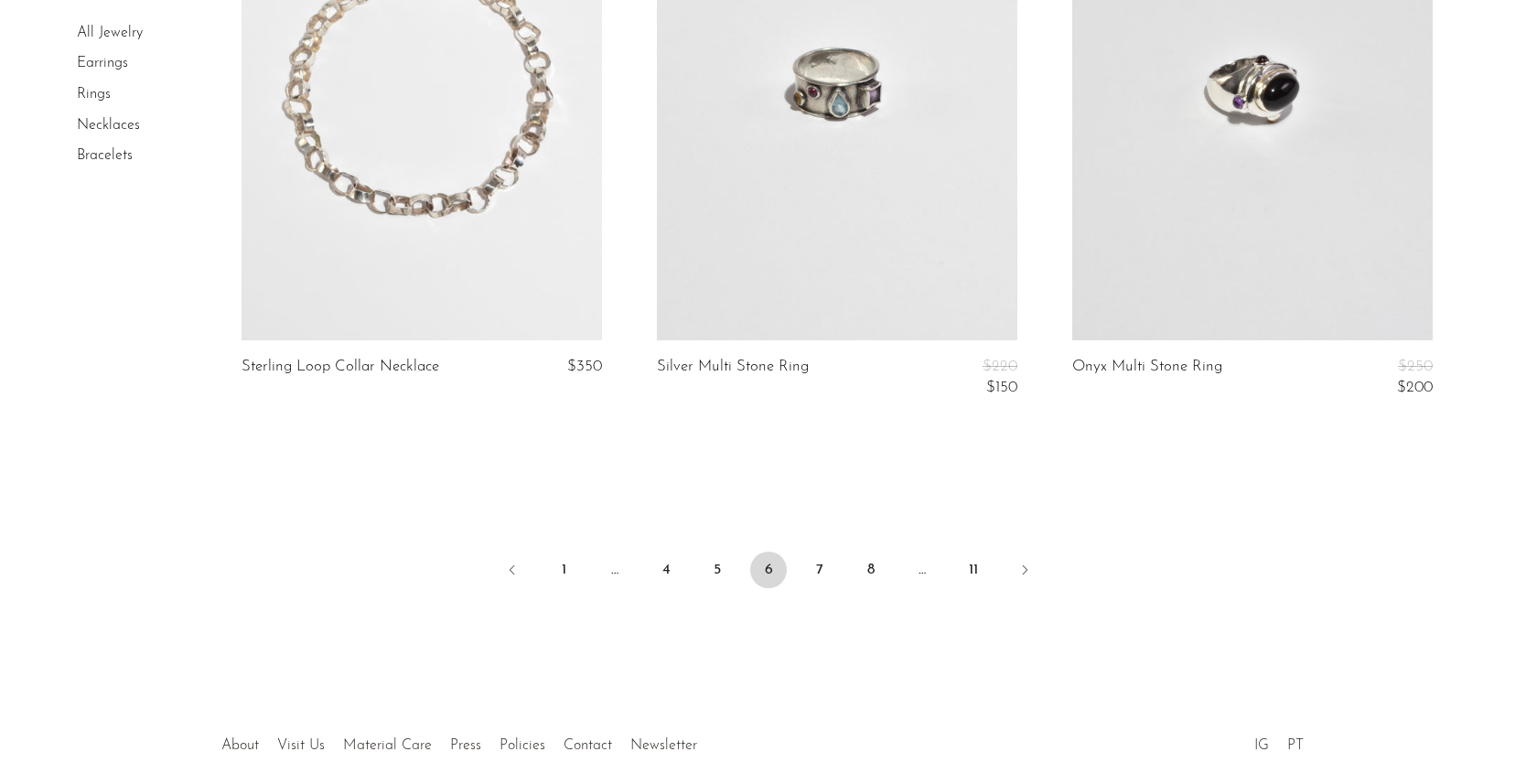
scroll to position [6938, 0]
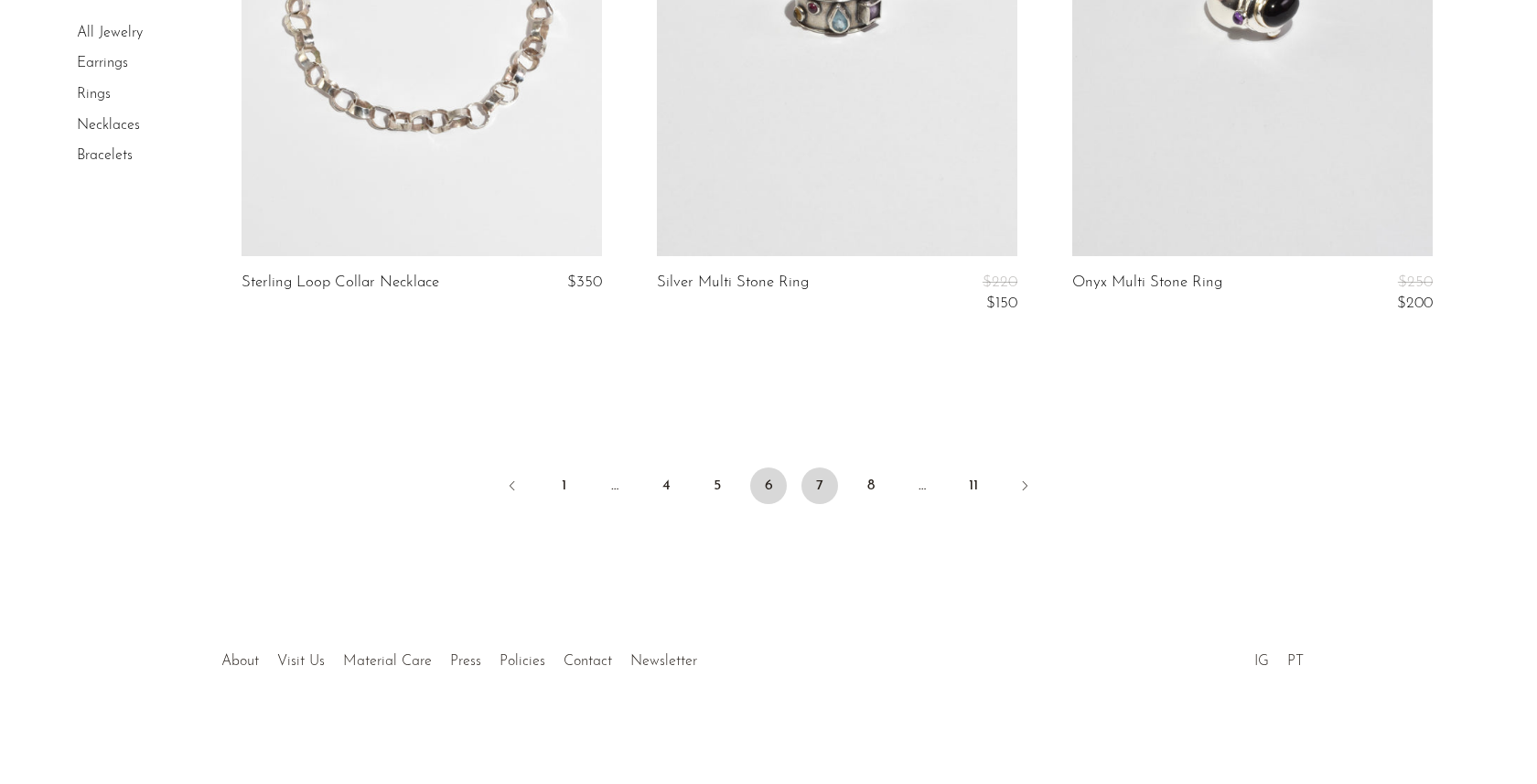
click at [825, 489] on link "7" at bounding box center [820, 486] width 37 height 37
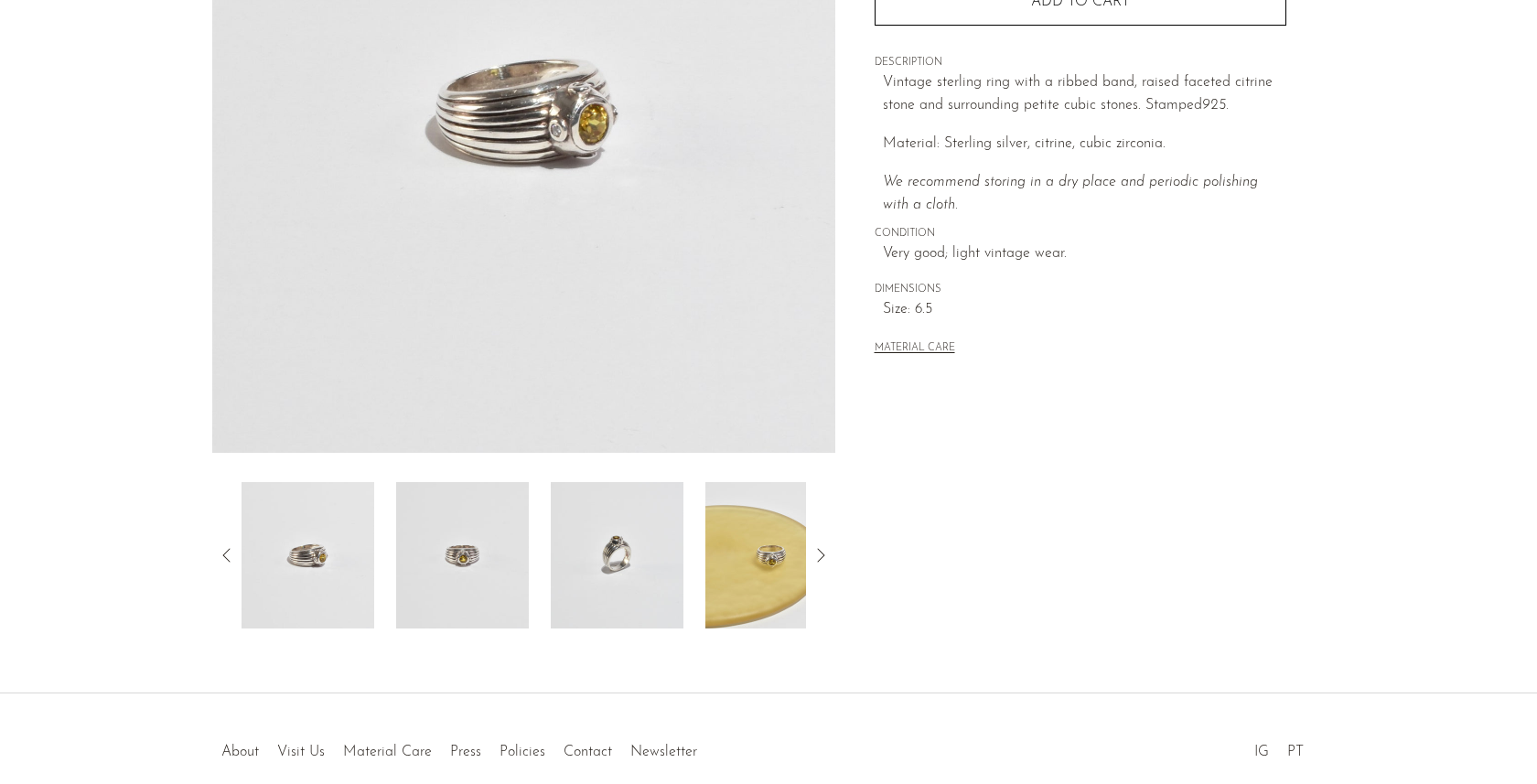
scroll to position [407, 0]
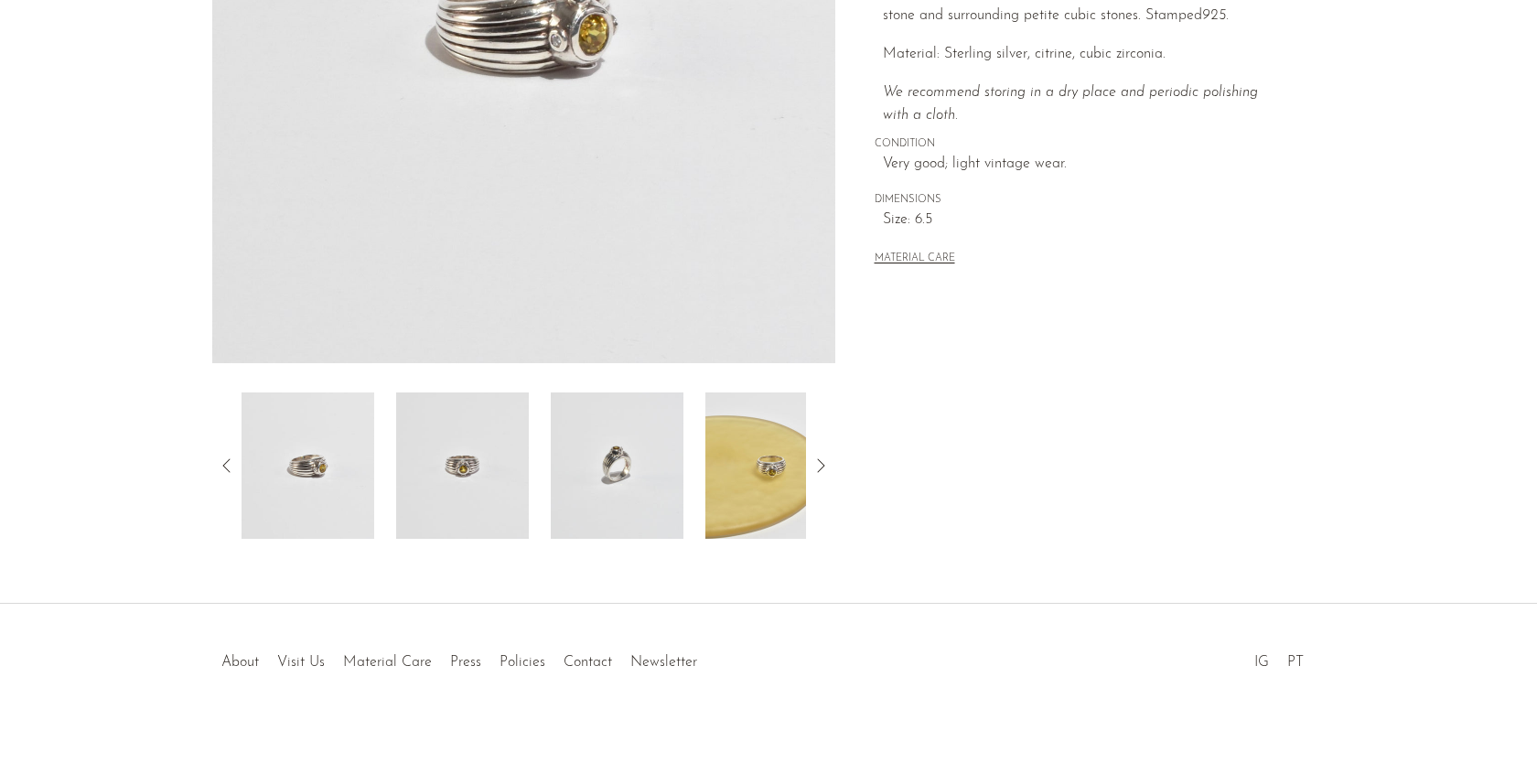
click at [729, 473] on img at bounding box center [771, 466] width 133 height 147
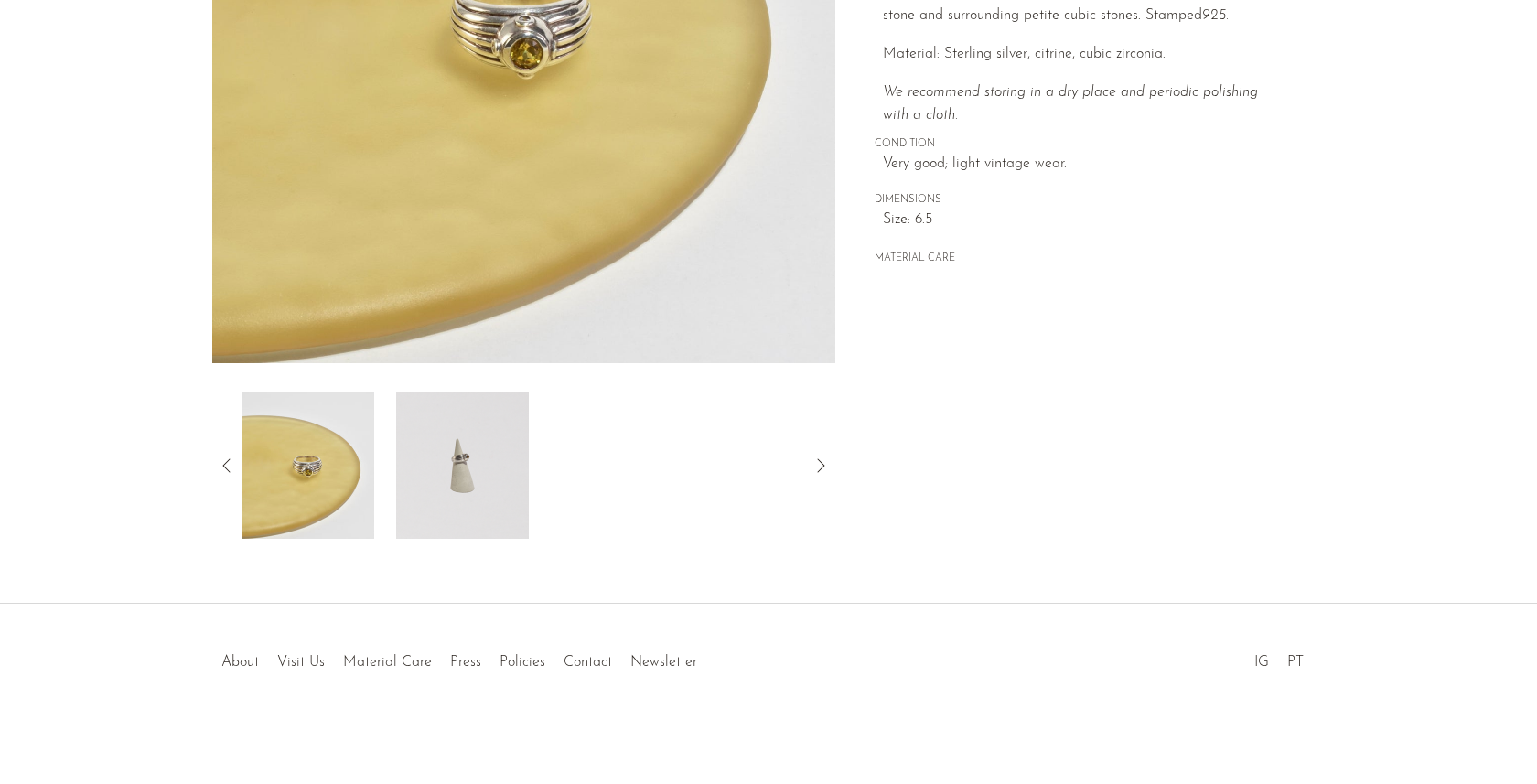
click at [446, 439] on img at bounding box center [462, 466] width 133 height 147
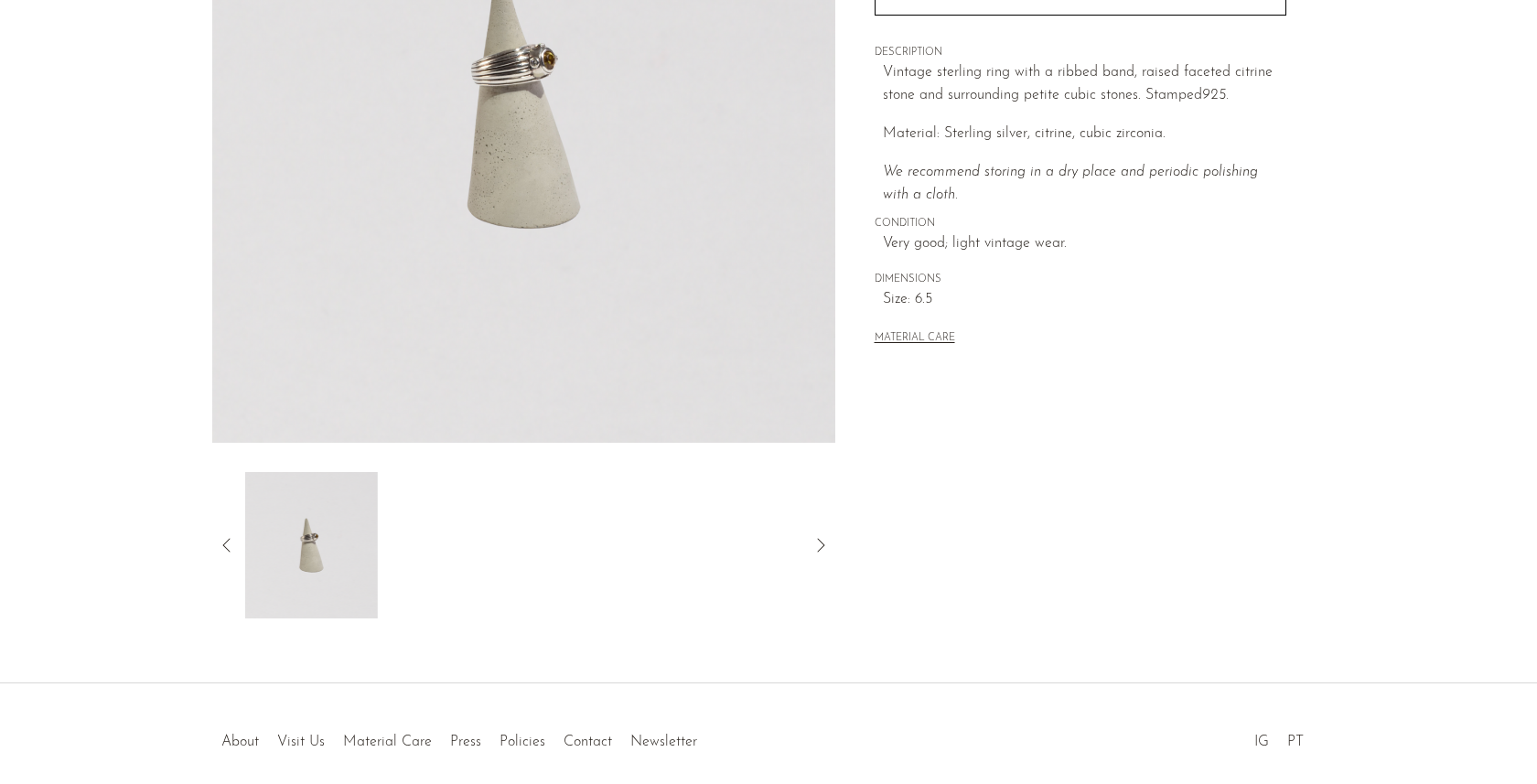
scroll to position [323, 0]
click at [216, 548] on icon at bounding box center [227, 550] width 22 height 22
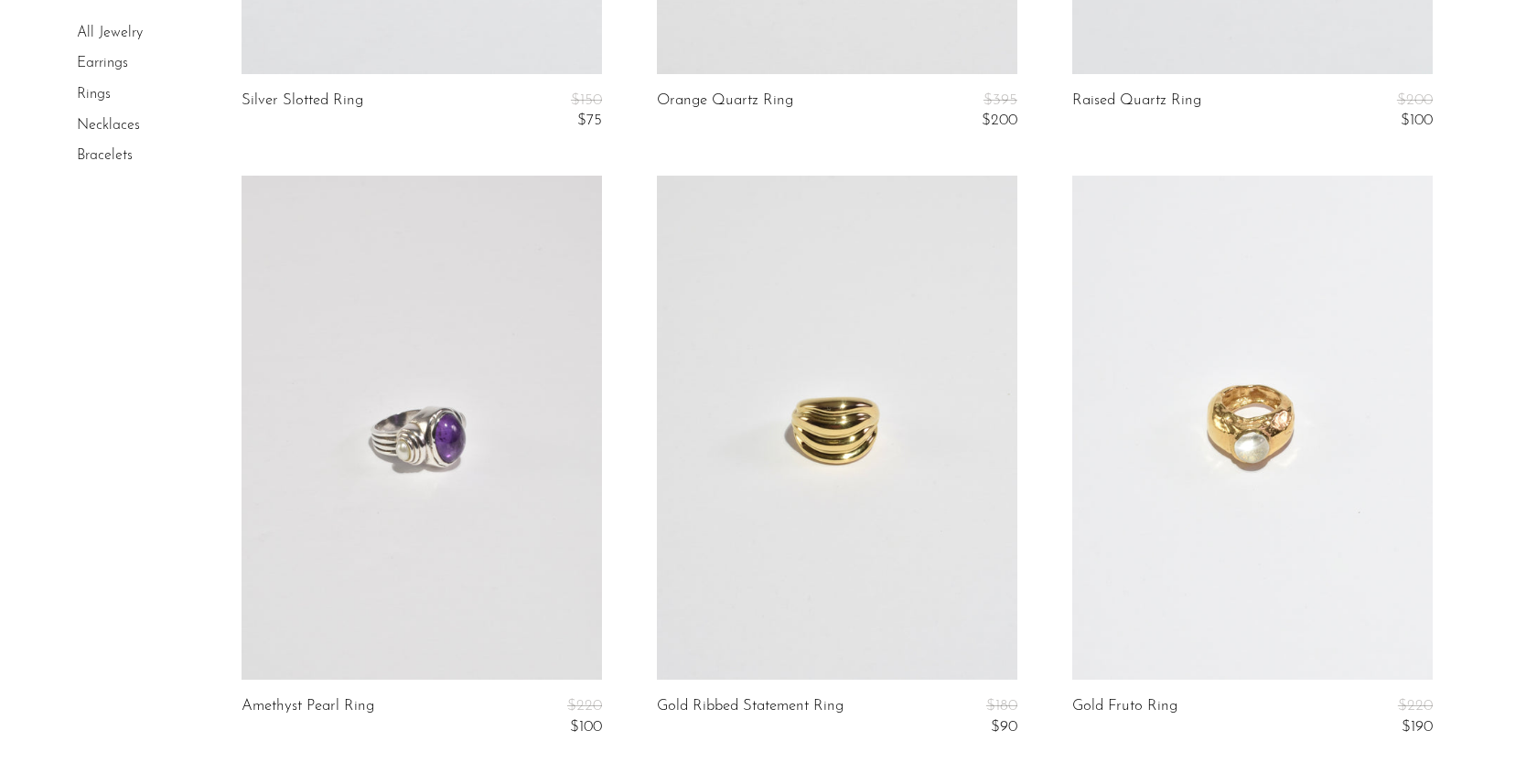
scroll to position [7082, 0]
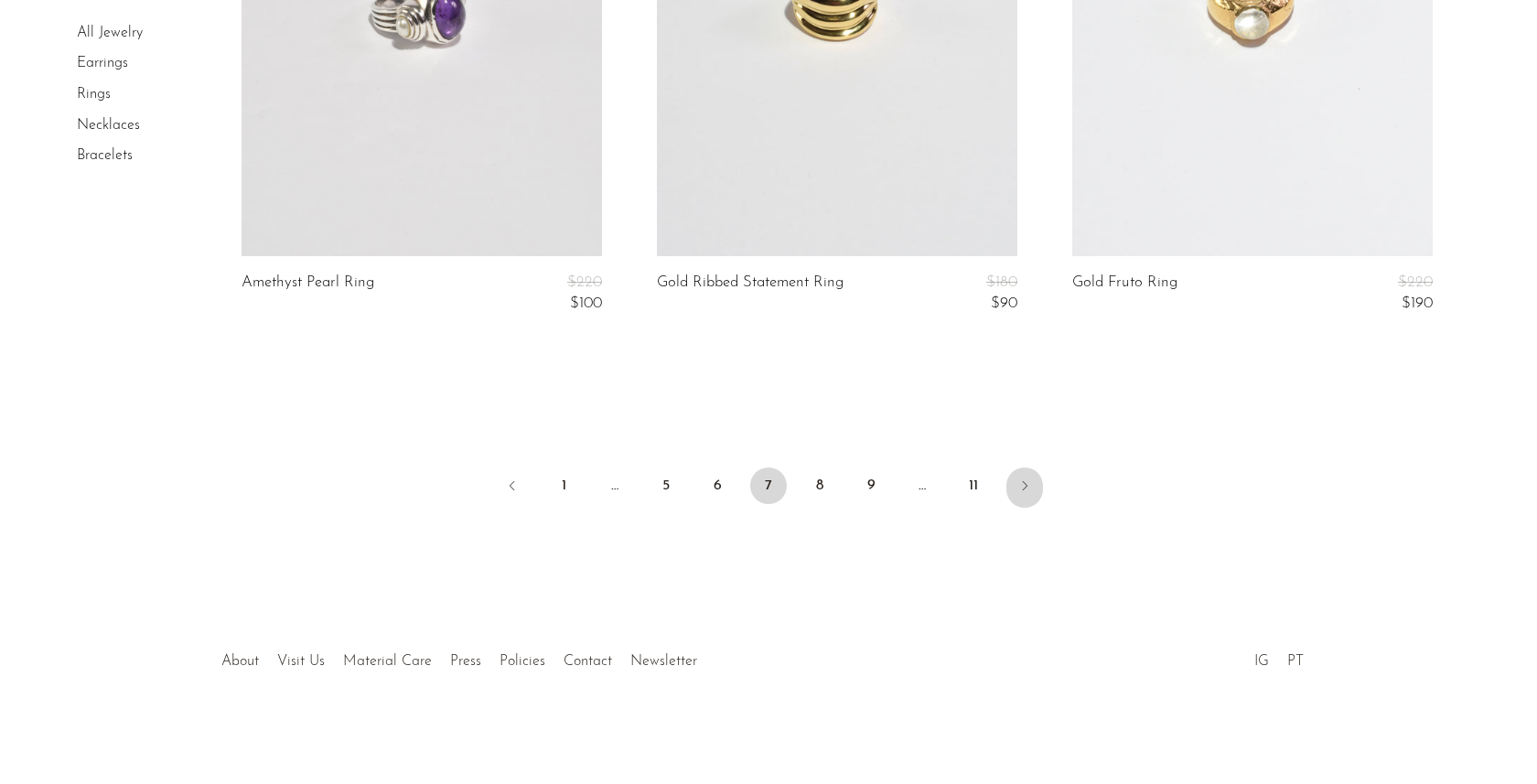
click at [1040, 494] on link "Next" at bounding box center [1024, 488] width 37 height 40
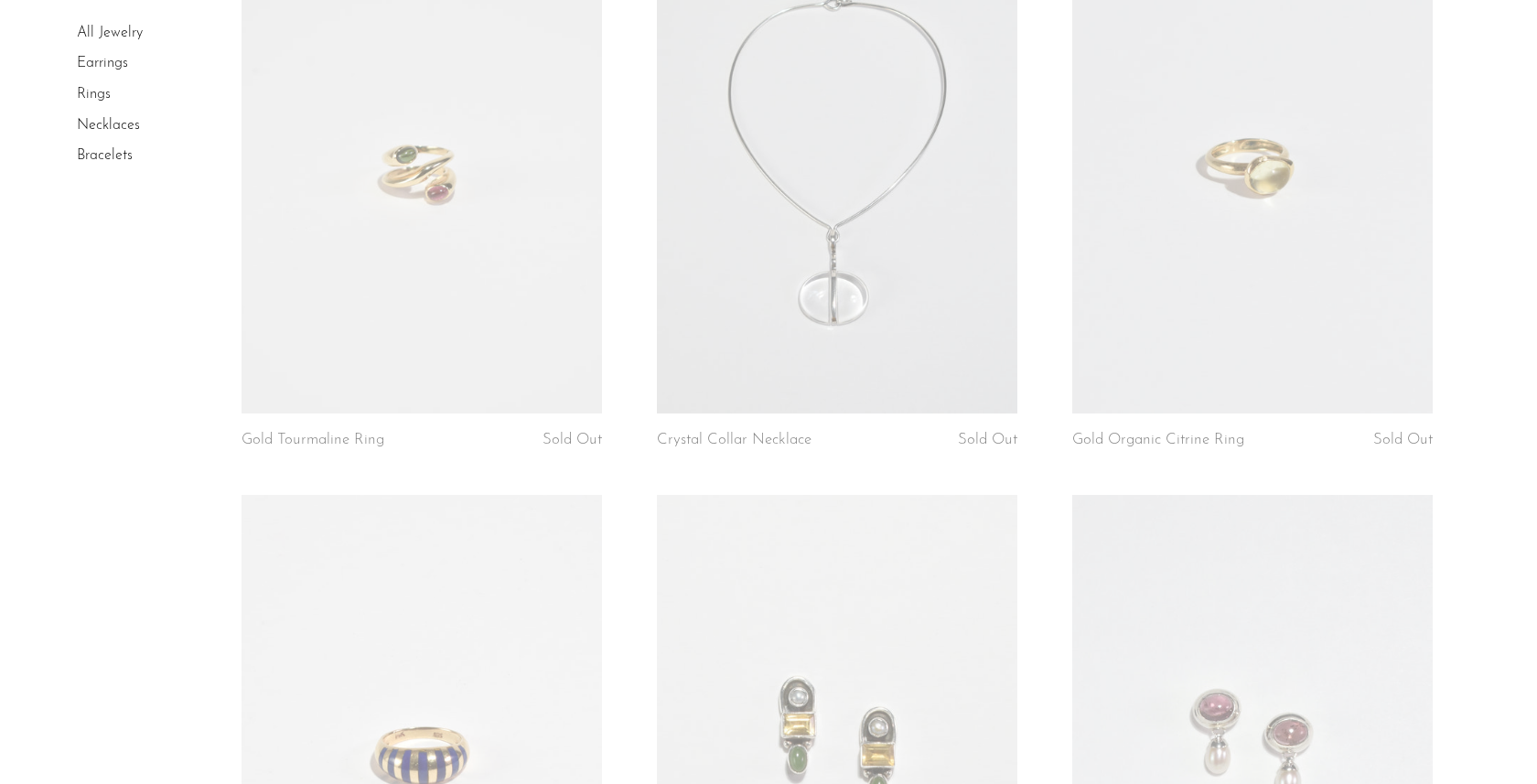
scroll to position [3357, 0]
